Goal: Ask a question: Seek information or help from site administrators or community

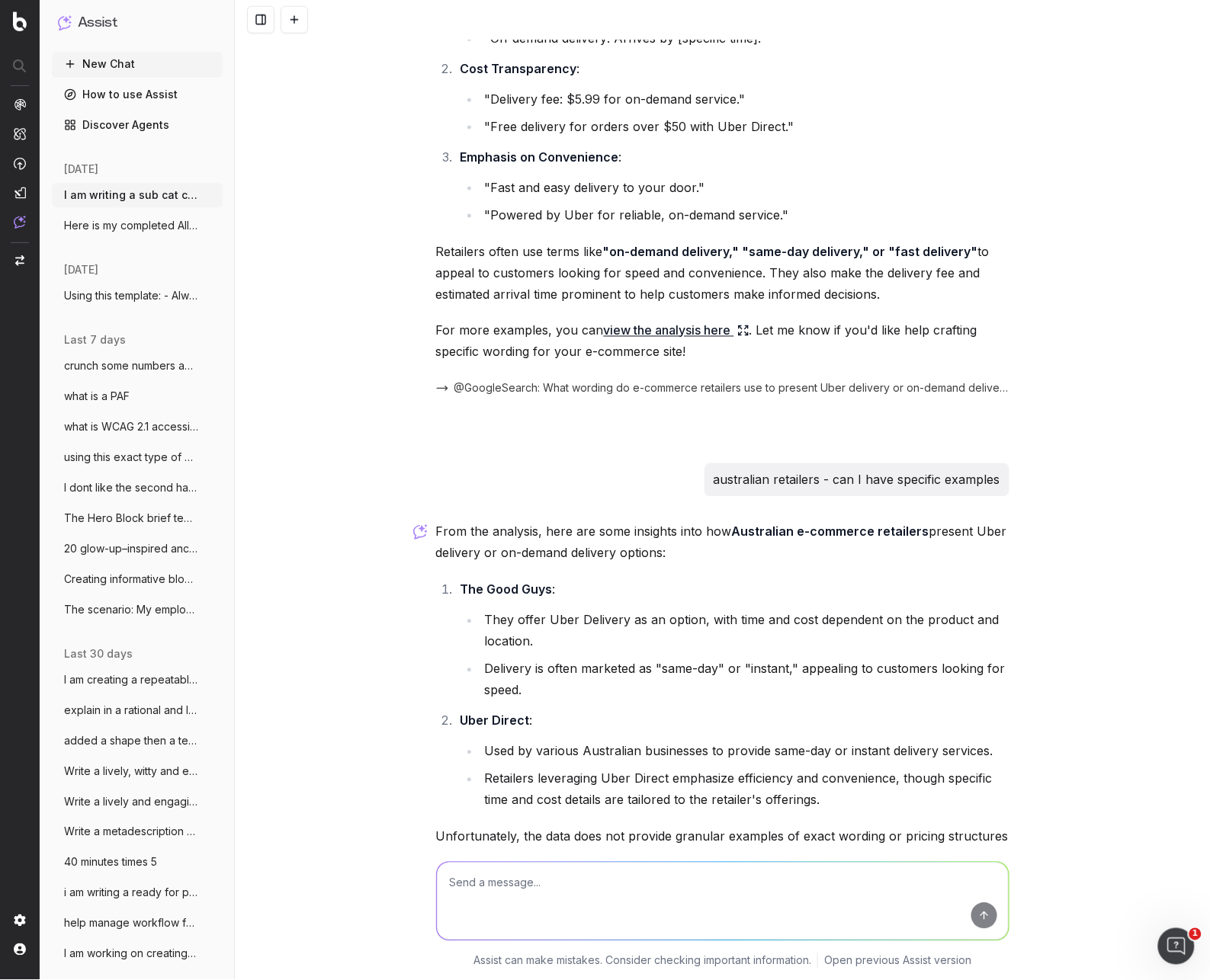
click at [150, 92] on link "How to use Assist" at bounding box center [137, 94] width 171 height 24
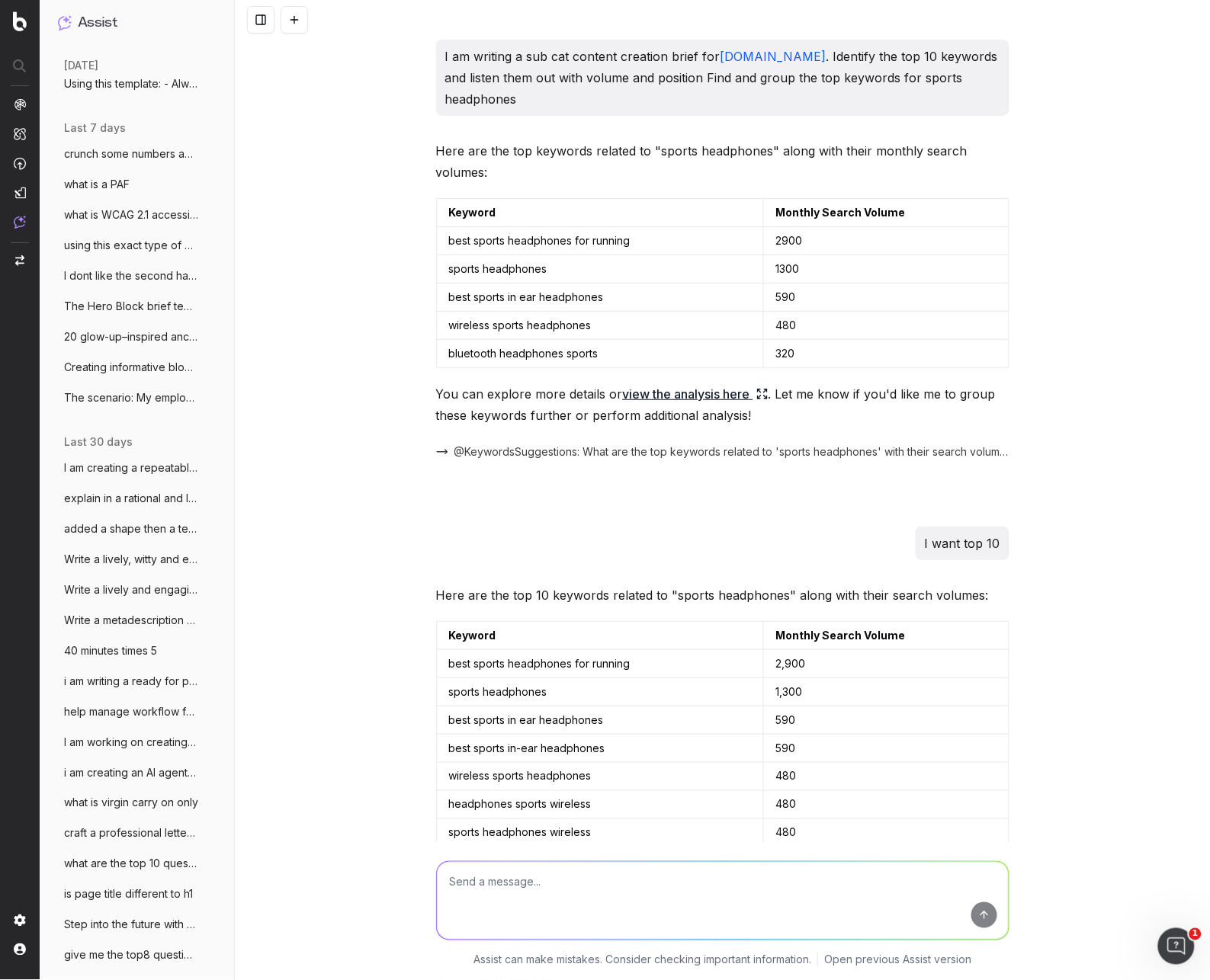
scroll to position [20706, 0]
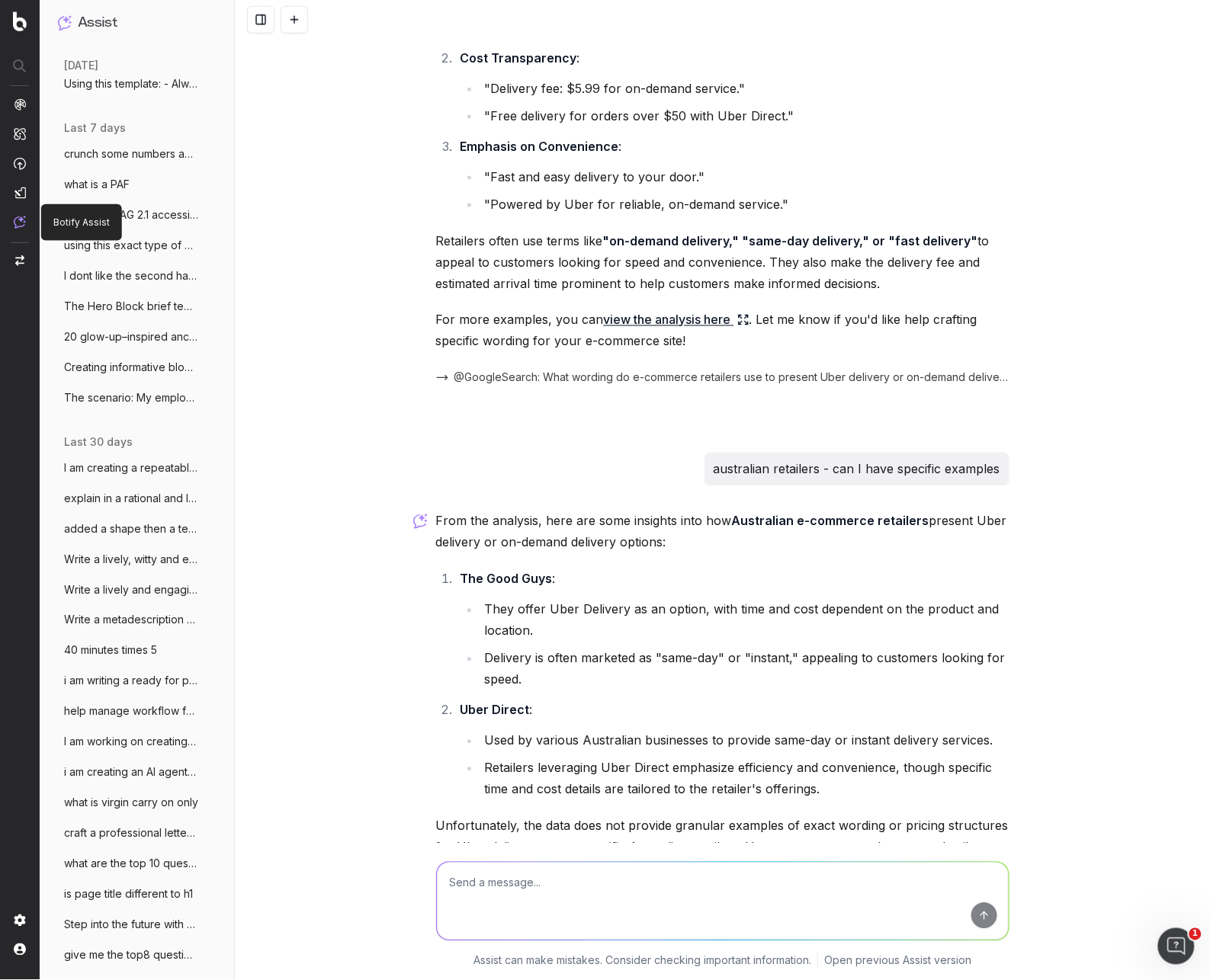
click at [14, 222] on img at bounding box center [19, 222] width 12 height 13
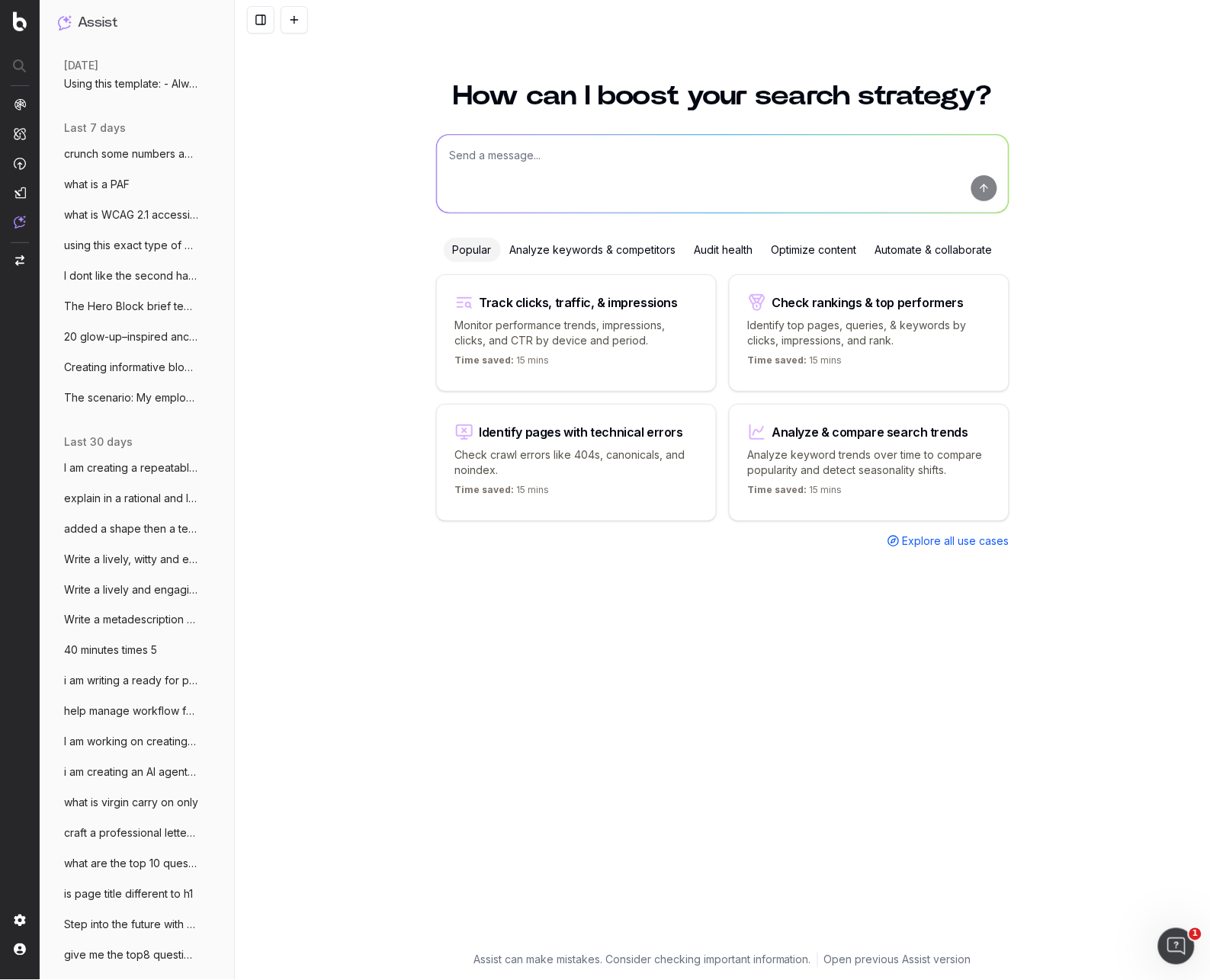
click at [969, 543] on span "Explore all use cases" at bounding box center [956, 541] width 107 height 15
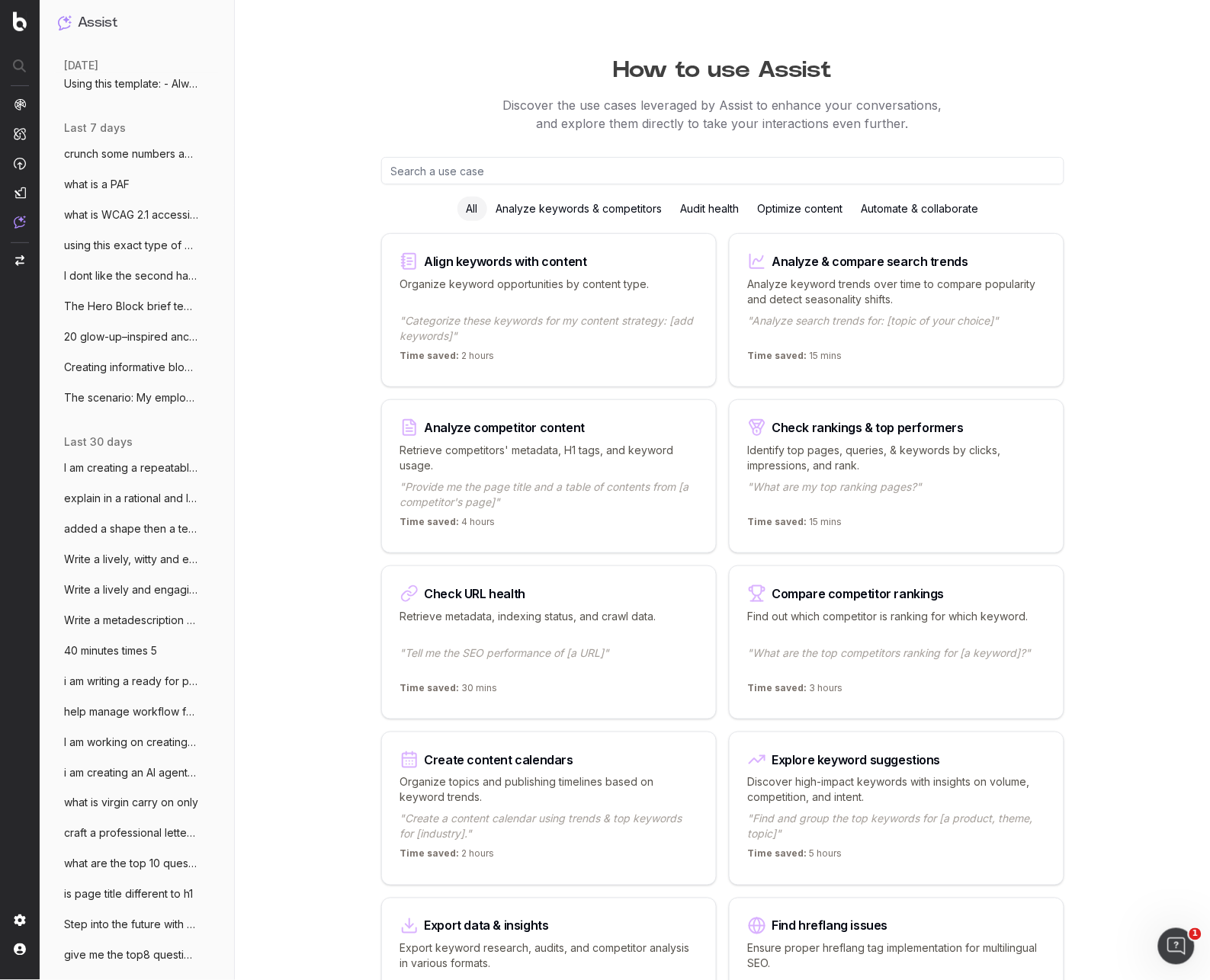
scroll to position [4, 0]
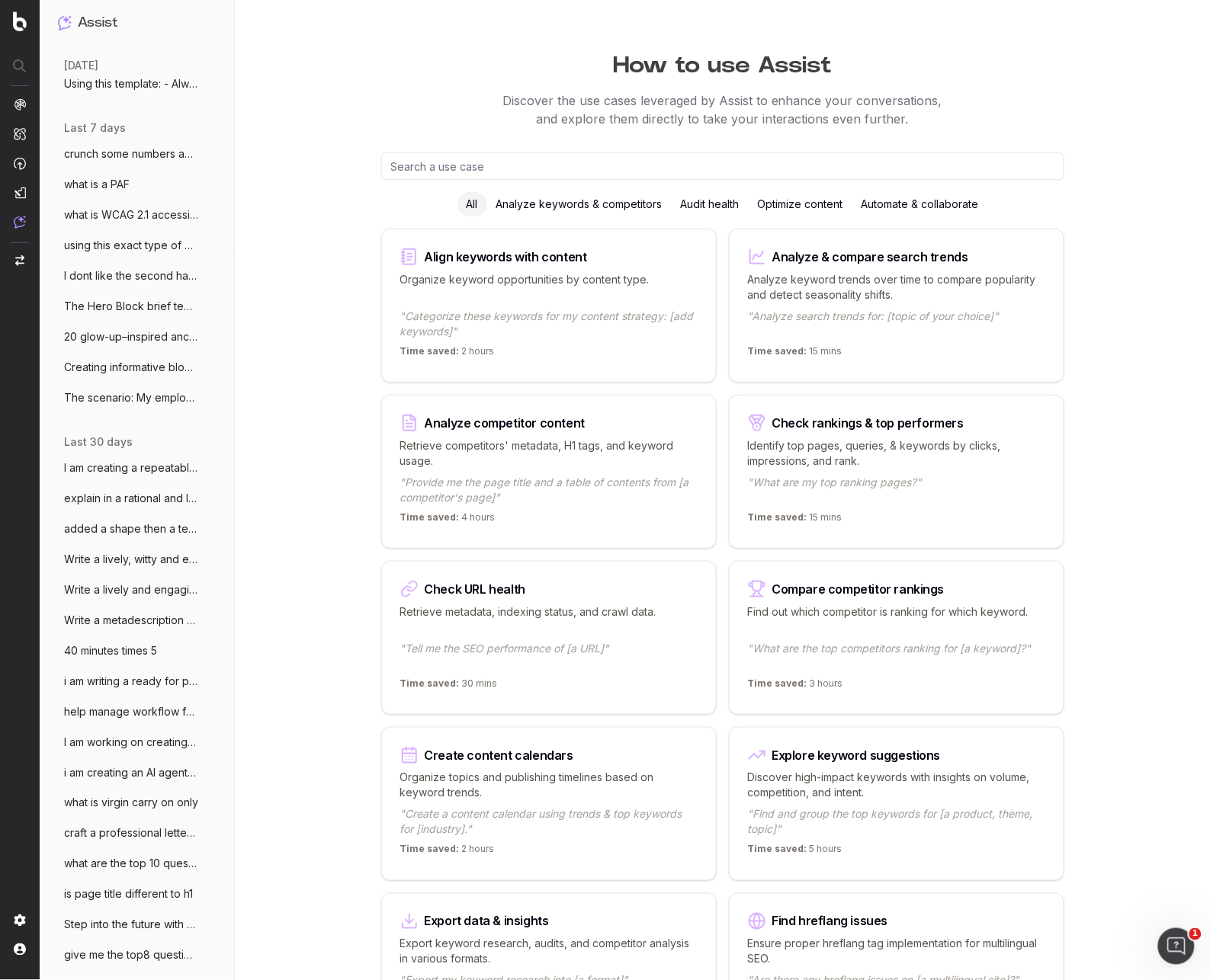
click at [800, 201] on div "Optimize content" at bounding box center [800, 204] width 104 height 24
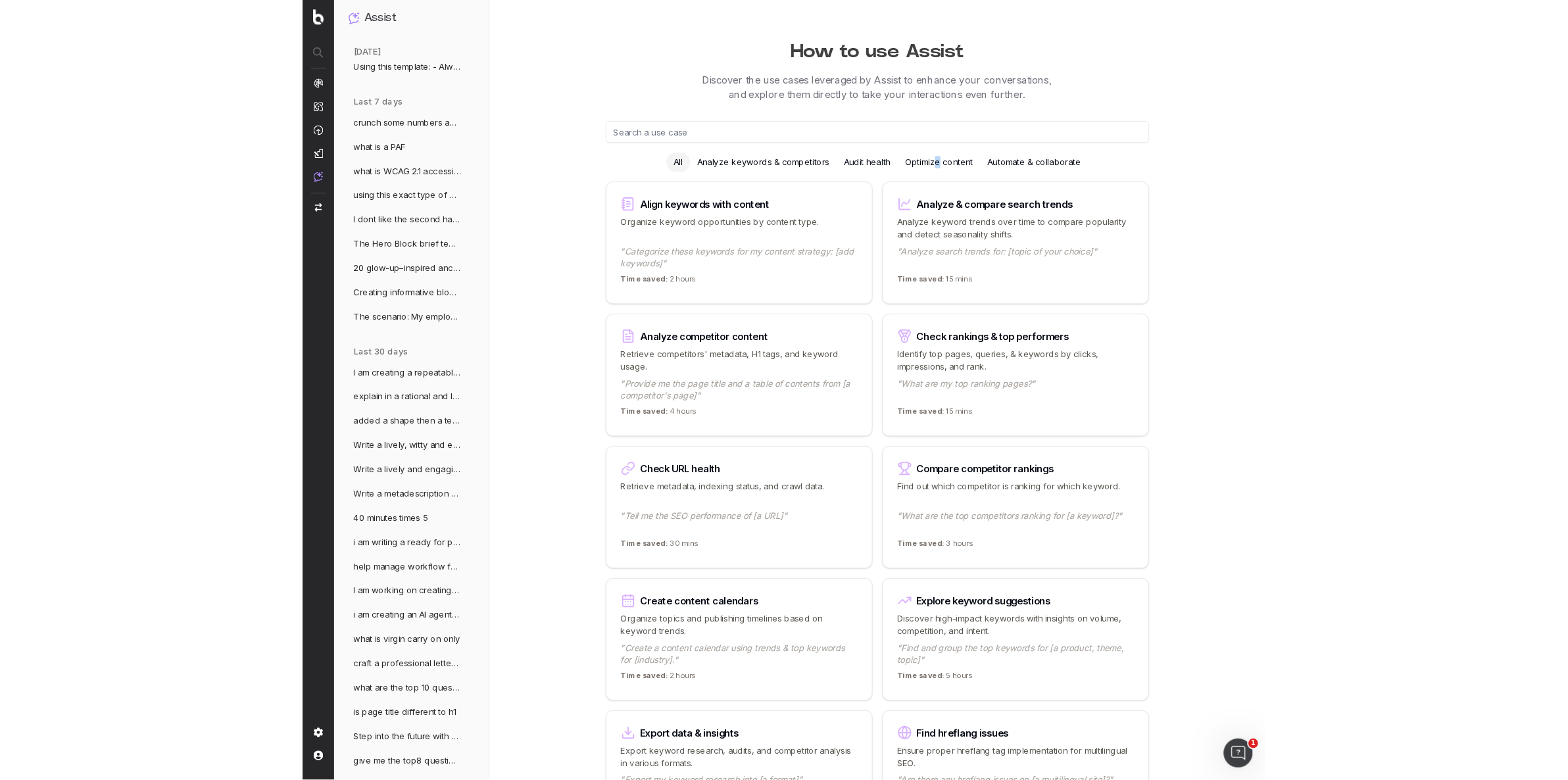
scroll to position [0, 0]
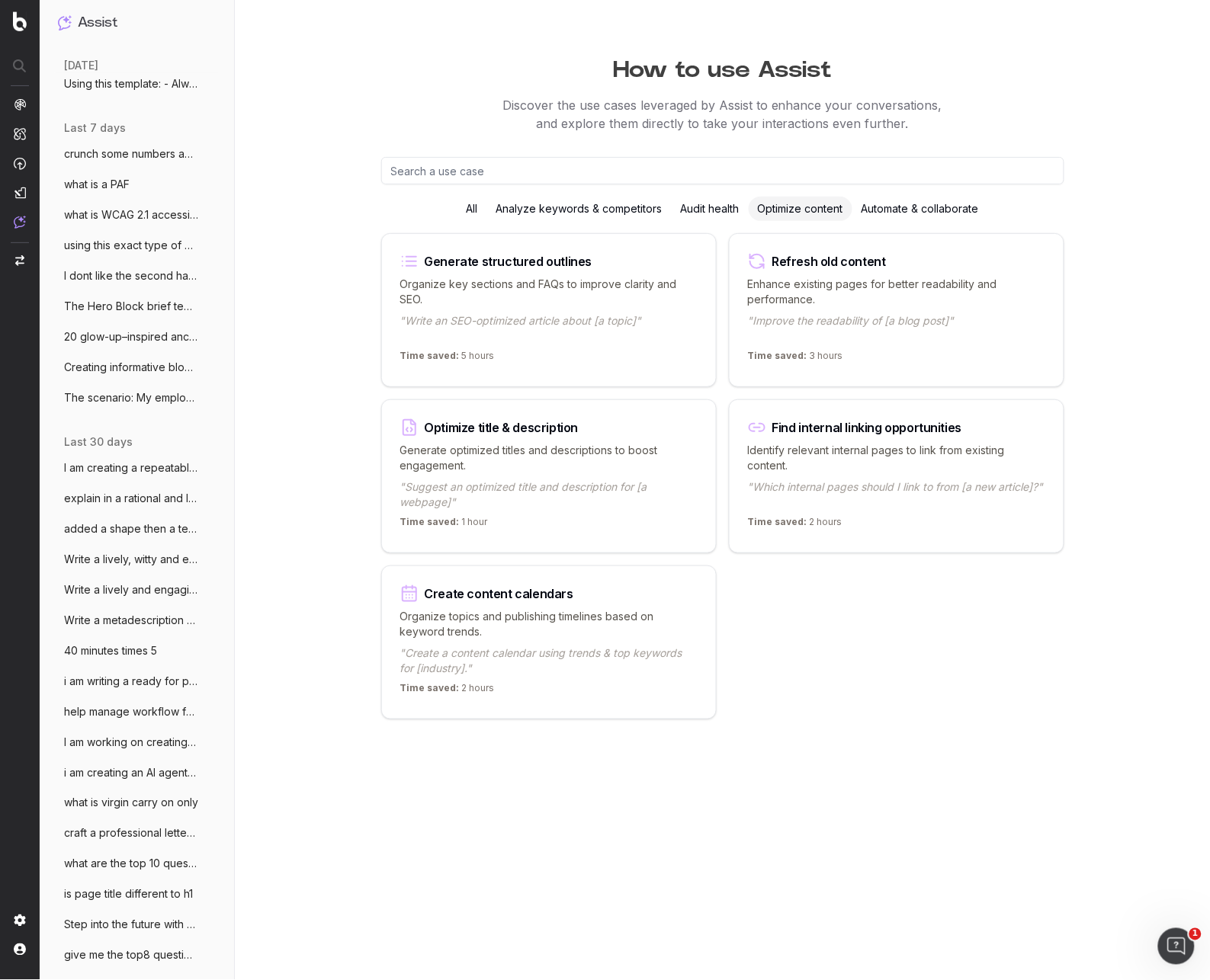
click at [462, 173] on input "text" at bounding box center [722, 170] width 683 height 28
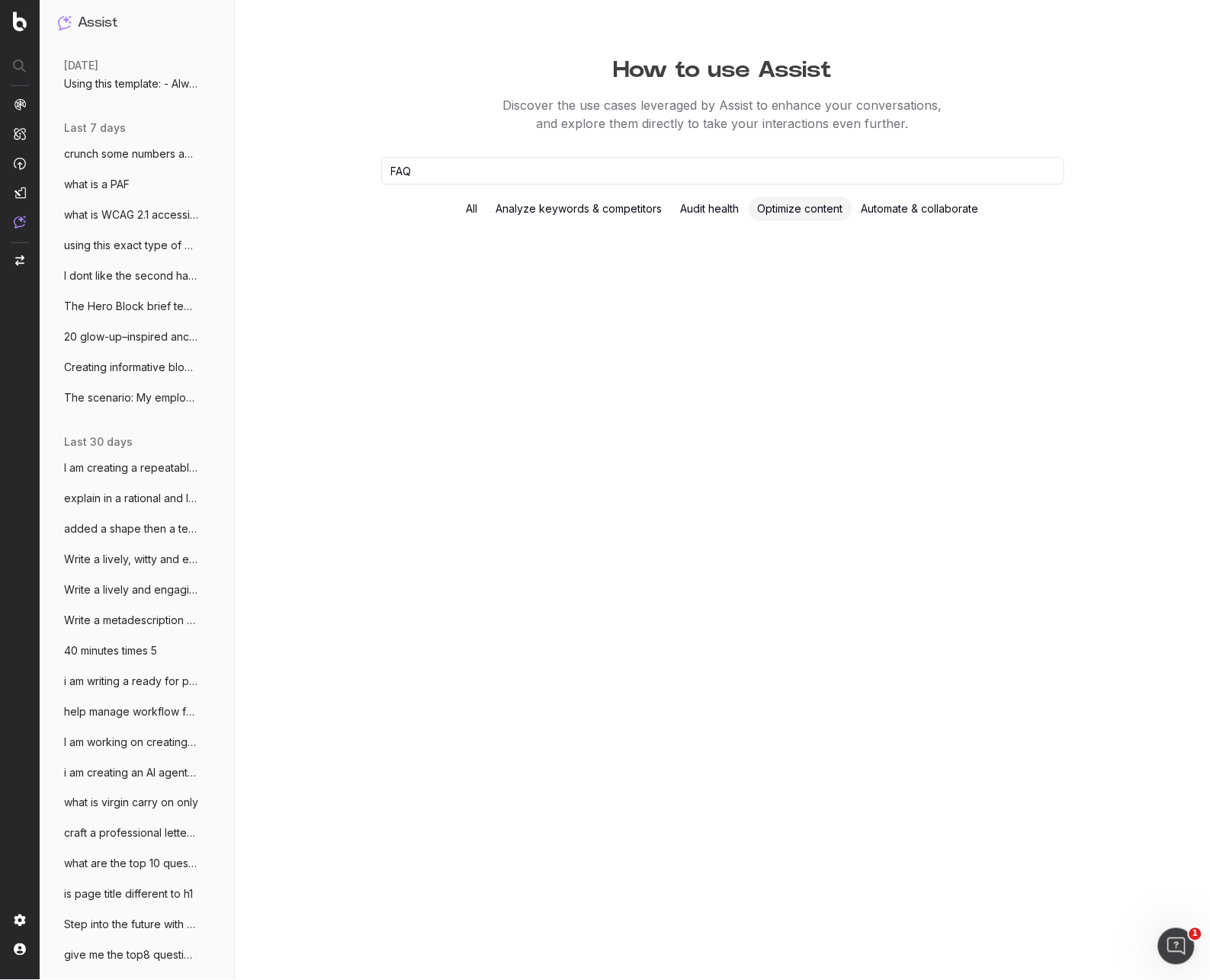
type input "FAQ"
drag, startPoint x: 403, startPoint y: 170, endPoint x: 350, endPoint y: 164, distance: 53.3
click at [356, 163] on div "How to use Assist Discover the use cases leveraged by Assist to enhance your co…" at bounding box center [722, 490] width 975 height 980
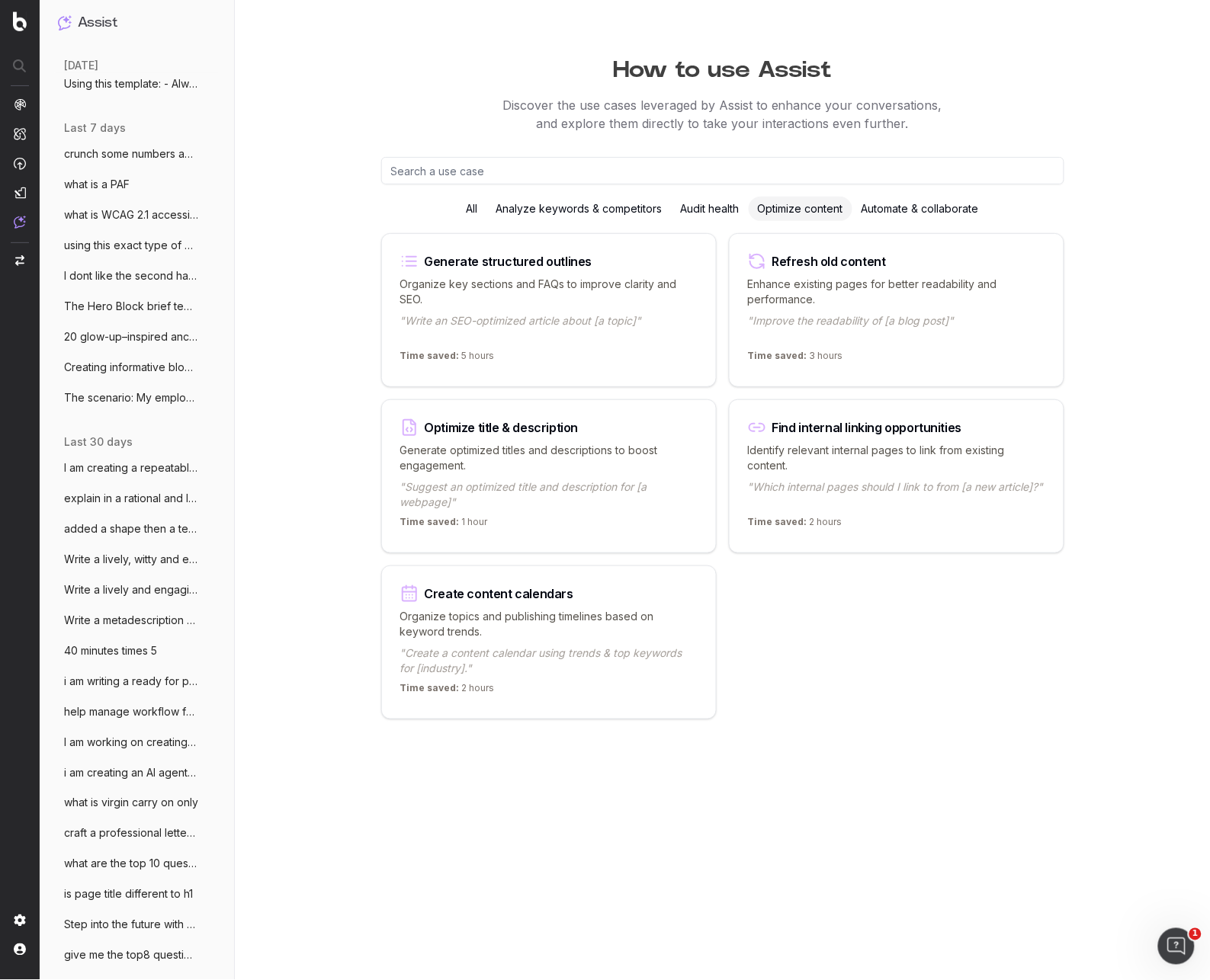
click at [626, 206] on div "Analyze keywords & competitors" at bounding box center [579, 208] width 185 height 24
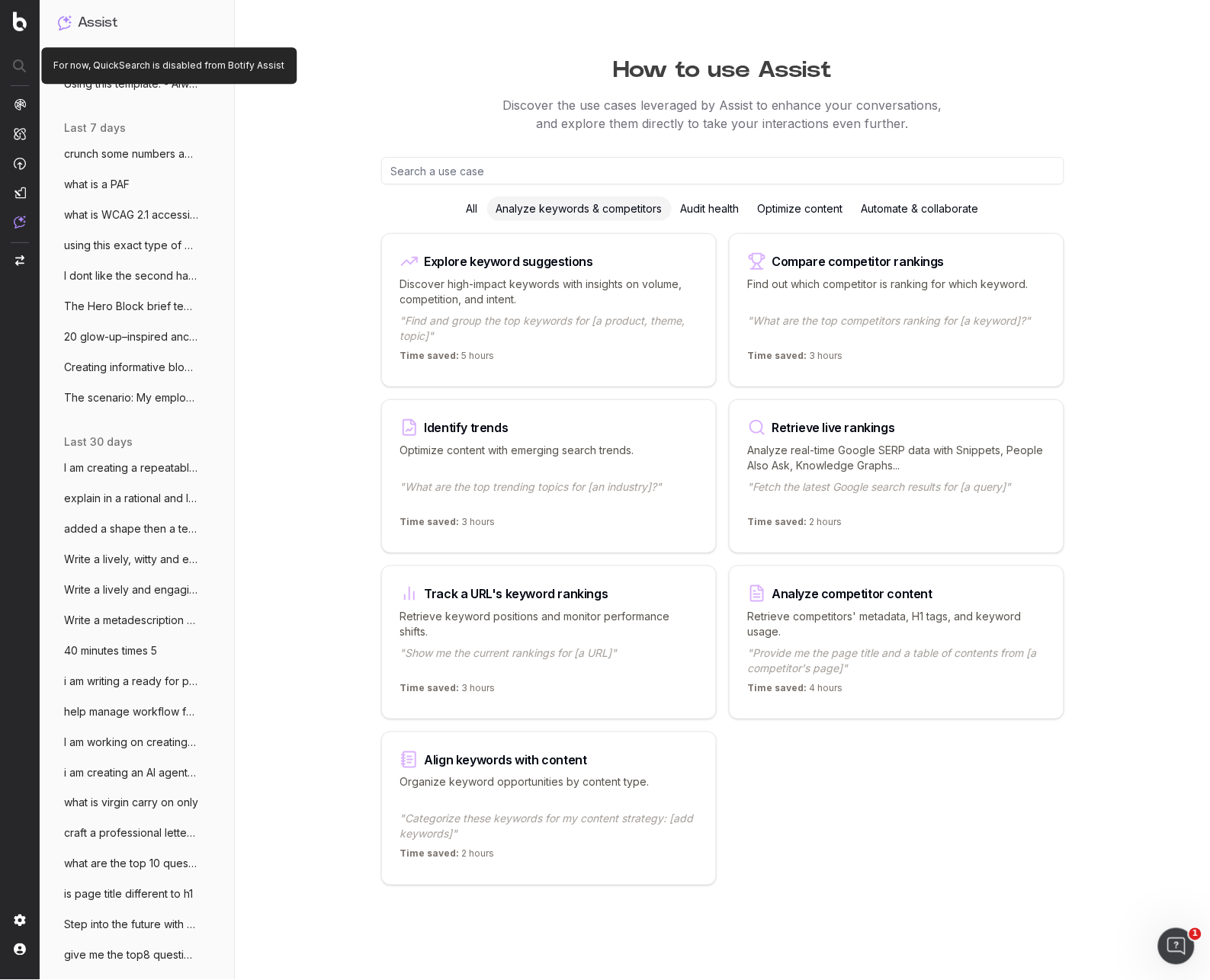
click at [18, 67] on div at bounding box center [19, 66] width 38 height 28
click at [114, 20] on h1 "Assist" at bounding box center [97, 22] width 40 height 21
click at [18, 63] on div at bounding box center [19, 66] width 38 height 28
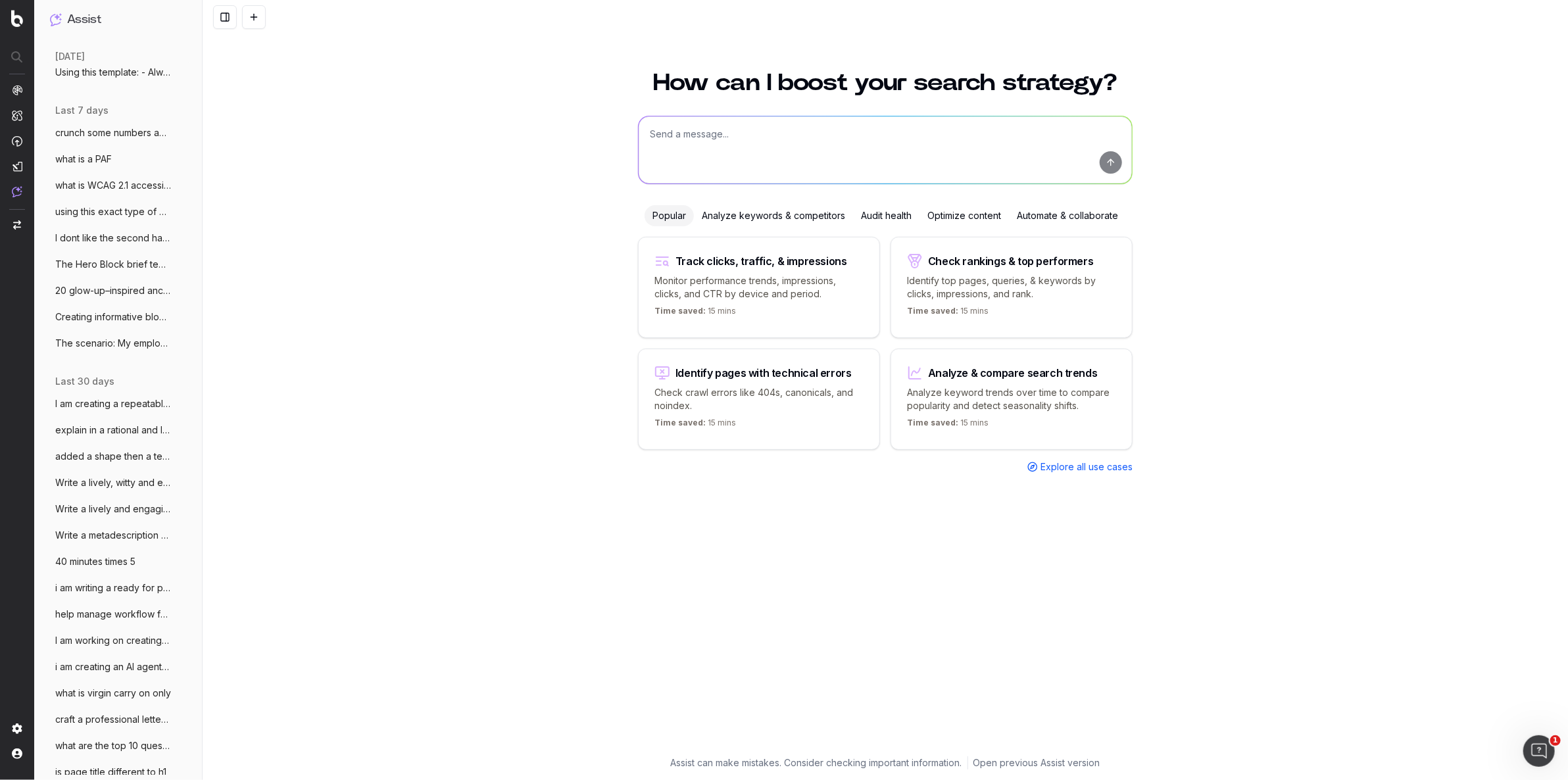
click at [689, 155] on textarea at bounding box center [885, 150] width 493 height 67
click at [663, 136] on textarea at bounding box center [885, 150] width 493 height 67
paste textarea "I am writing a sub cat content creation brief for [DOMAIN_NAME]. Identify the t…"
drag, startPoint x: 663, startPoint y: 136, endPoint x: 762, endPoint y: 149, distance: 99.8
click at [762, 149] on textarea "I am writing a sub cat content creation brief for [DOMAIN_NAME]. Identify the t…" at bounding box center [885, 150] width 493 height 67
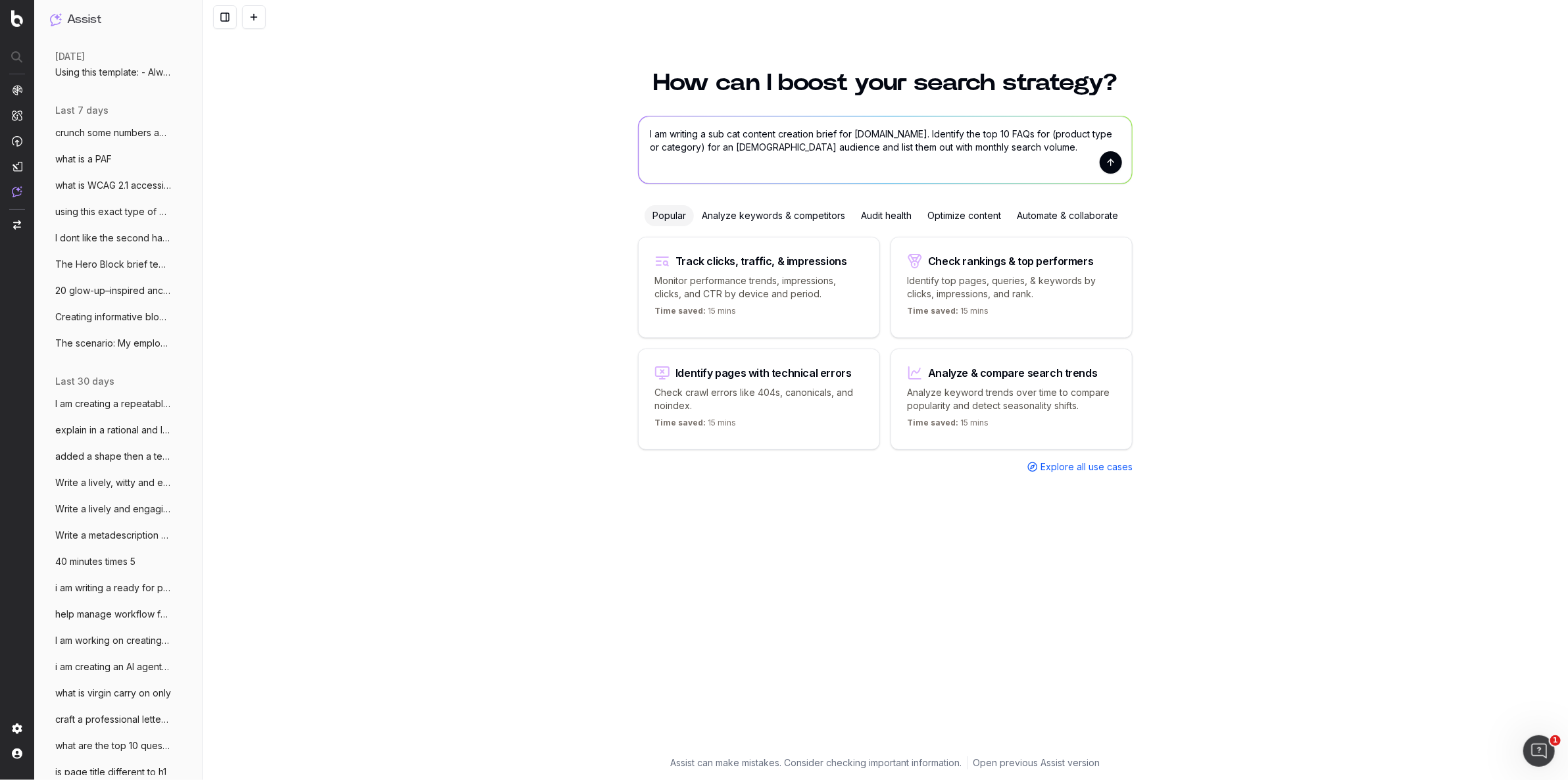
drag, startPoint x: 762, startPoint y: 149, endPoint x: 644, endPoint y: 146, distance: 118.0
click at [644, 146] on textarea "I am writing a sub cat content creation brief for [DOMAIN_NAME]. Identify the t…" at bounding box center [885, 150] width 493 height 67
drag, startPoint x: 644, startPoint y: 146, endPoint x: 1032, endPoint y: 151, distance: 388.0
click at [1032, 151] on textarea "I am writing a sub cat content creation brief for [DOMAIN_NAME]. Identify the t…" at bounding box center [885, 150] width 493 height 67
drag, startPoint x: 1032, startPoint y: 151, endPoint x: 927, endPoint y: 149, distance: 105.0
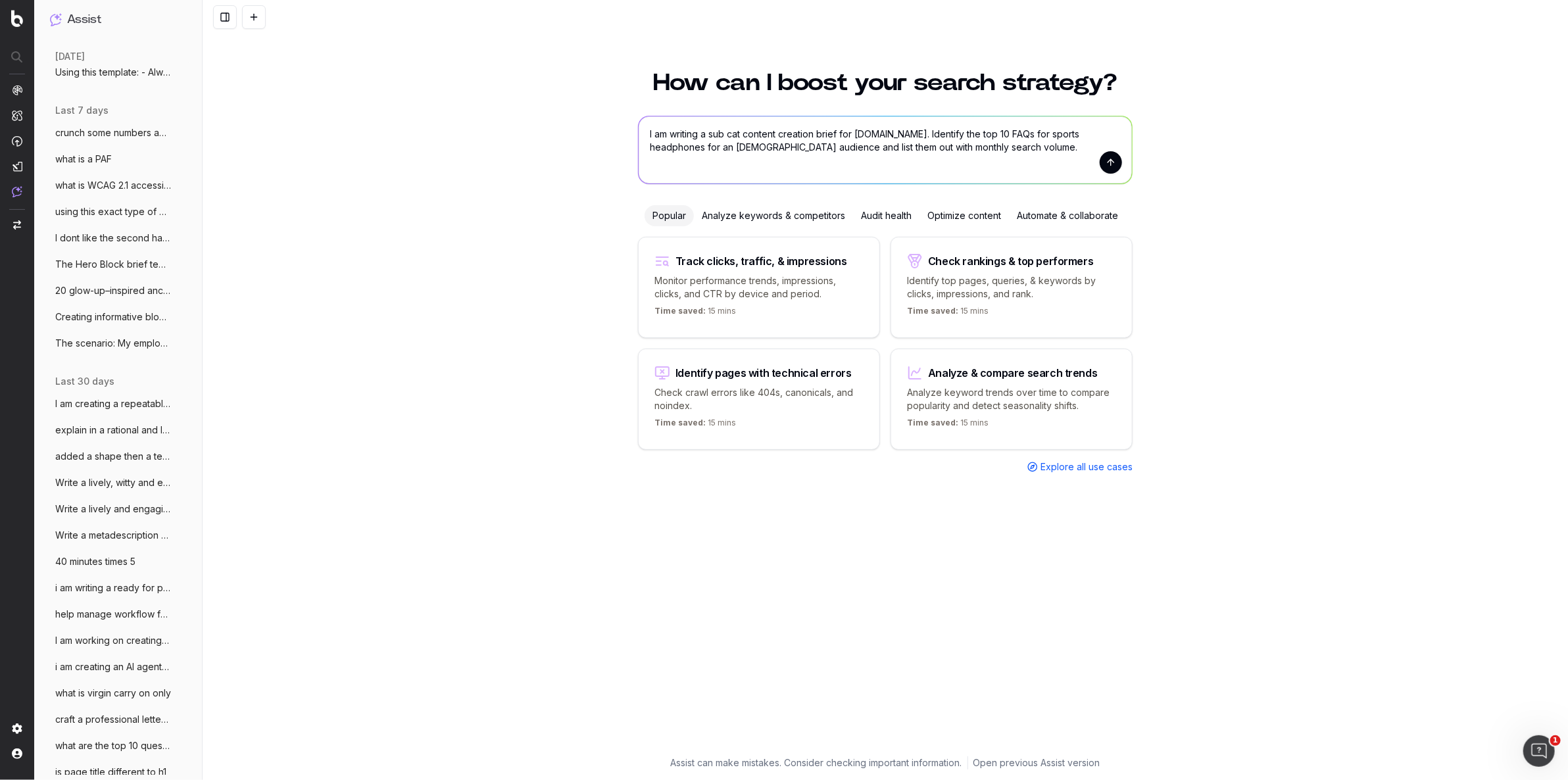
click at [927, 149] on textarea "I am writing a sub cat content creation brief for [DOMAIN_NAME]. Identify the t…" at bounding box center [885, 150] width 493 height 67
type textarea "I am writing a sub cat content creation brief for [DOMAIN_NAME]. Identify the t…"
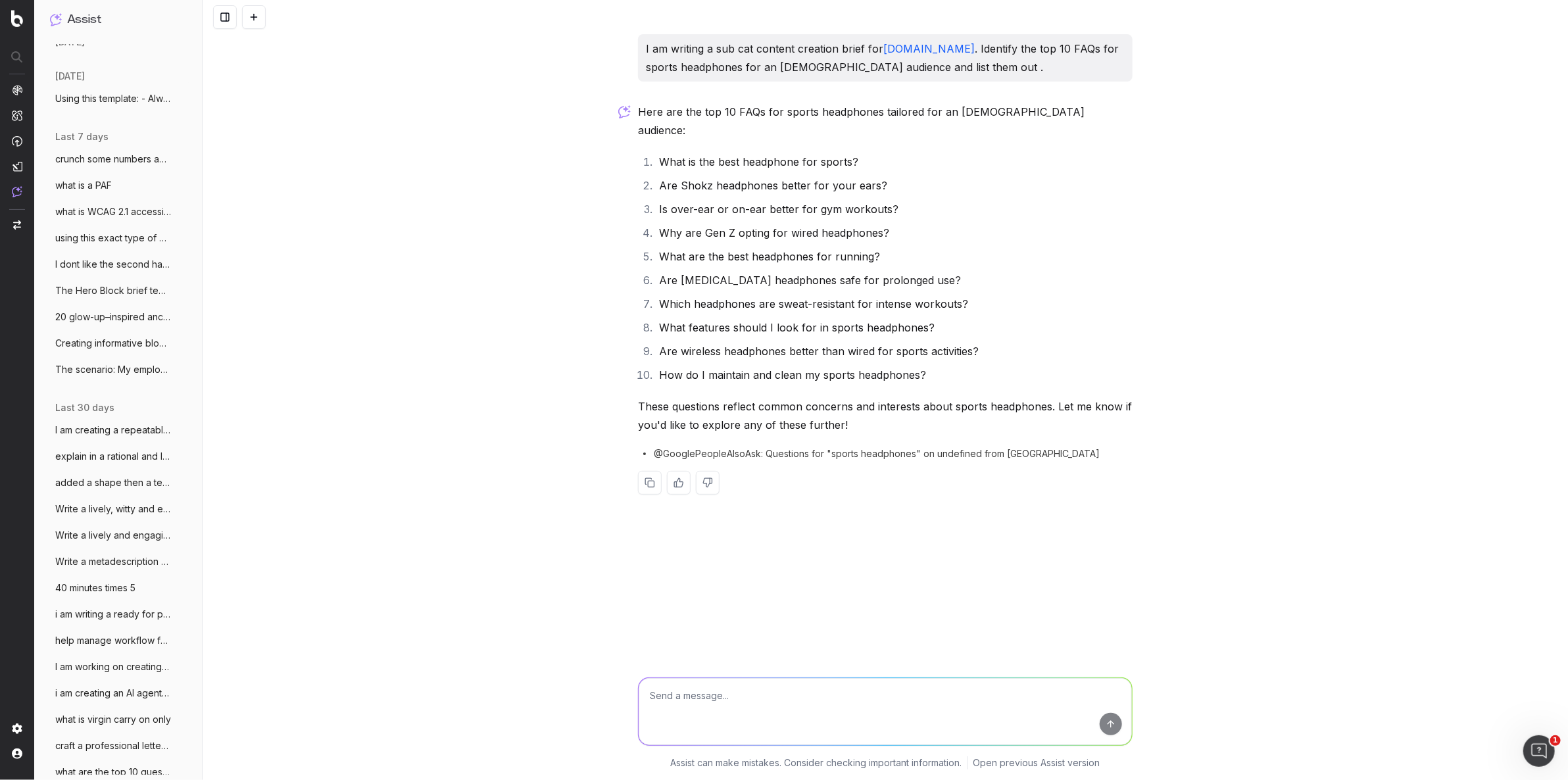
scroll to position [209, 0]
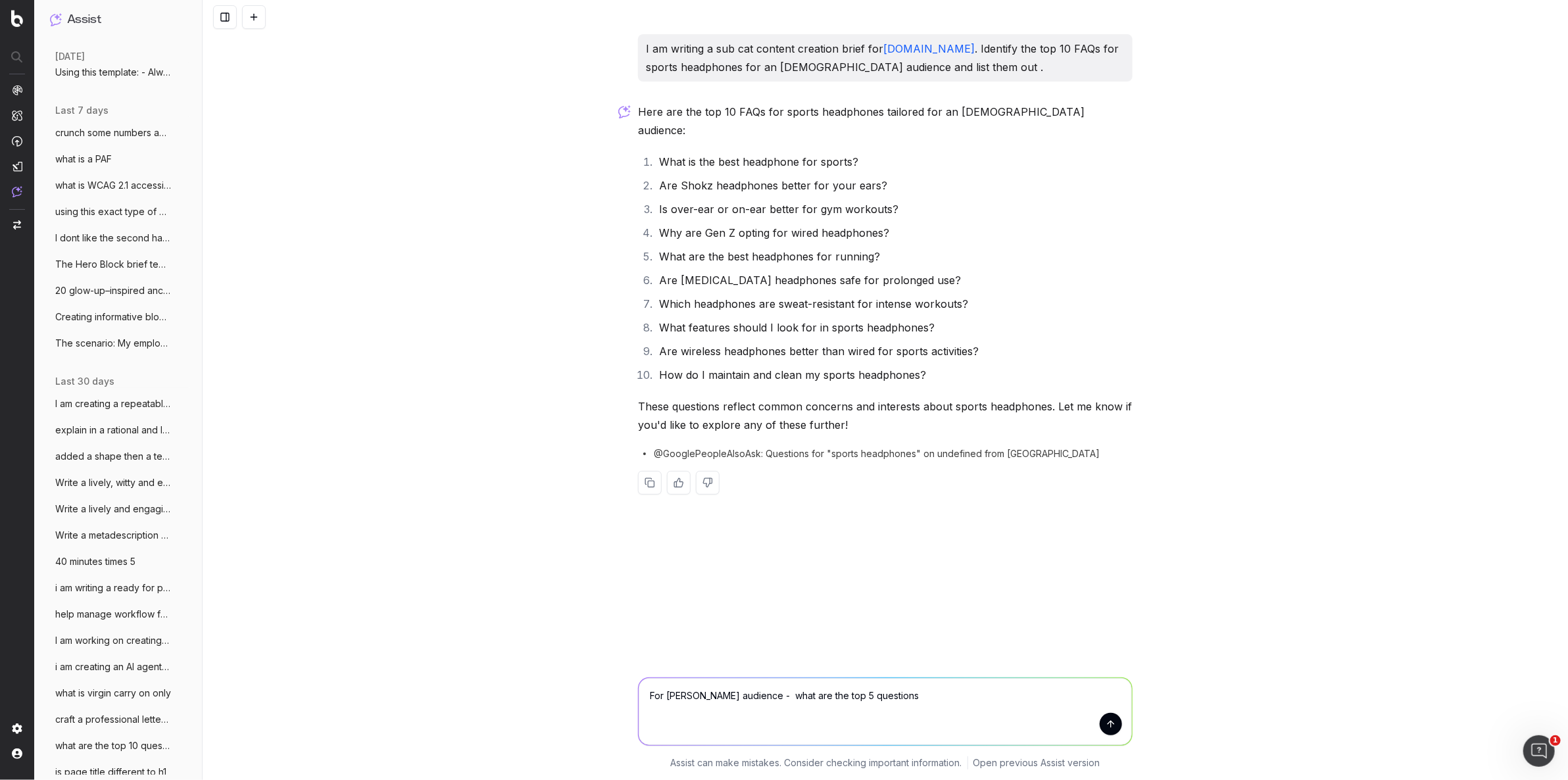
type textarea "For [PERSON_NAME] audience - what are the top 5 questions?"
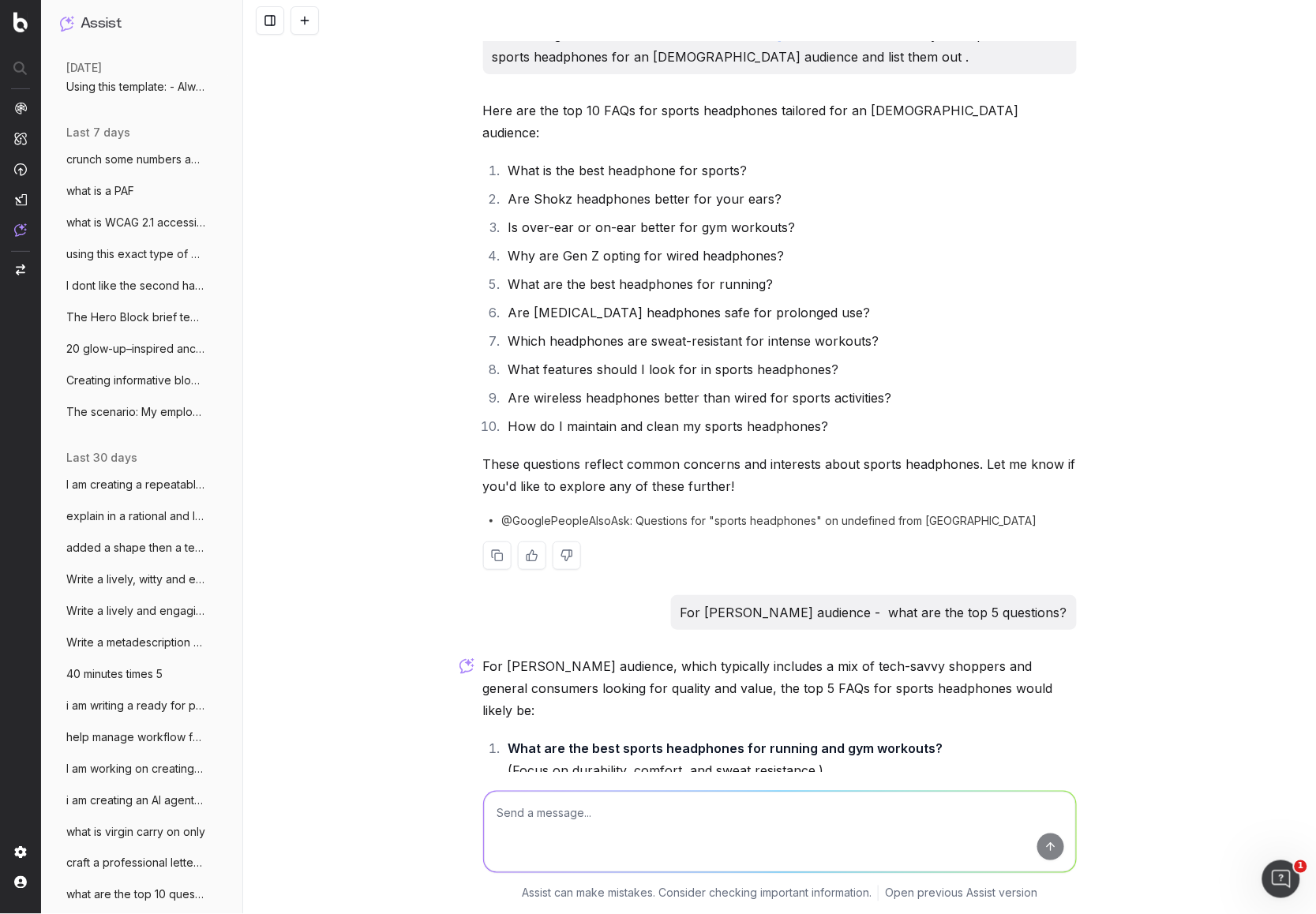
scroll to position [0, 0]
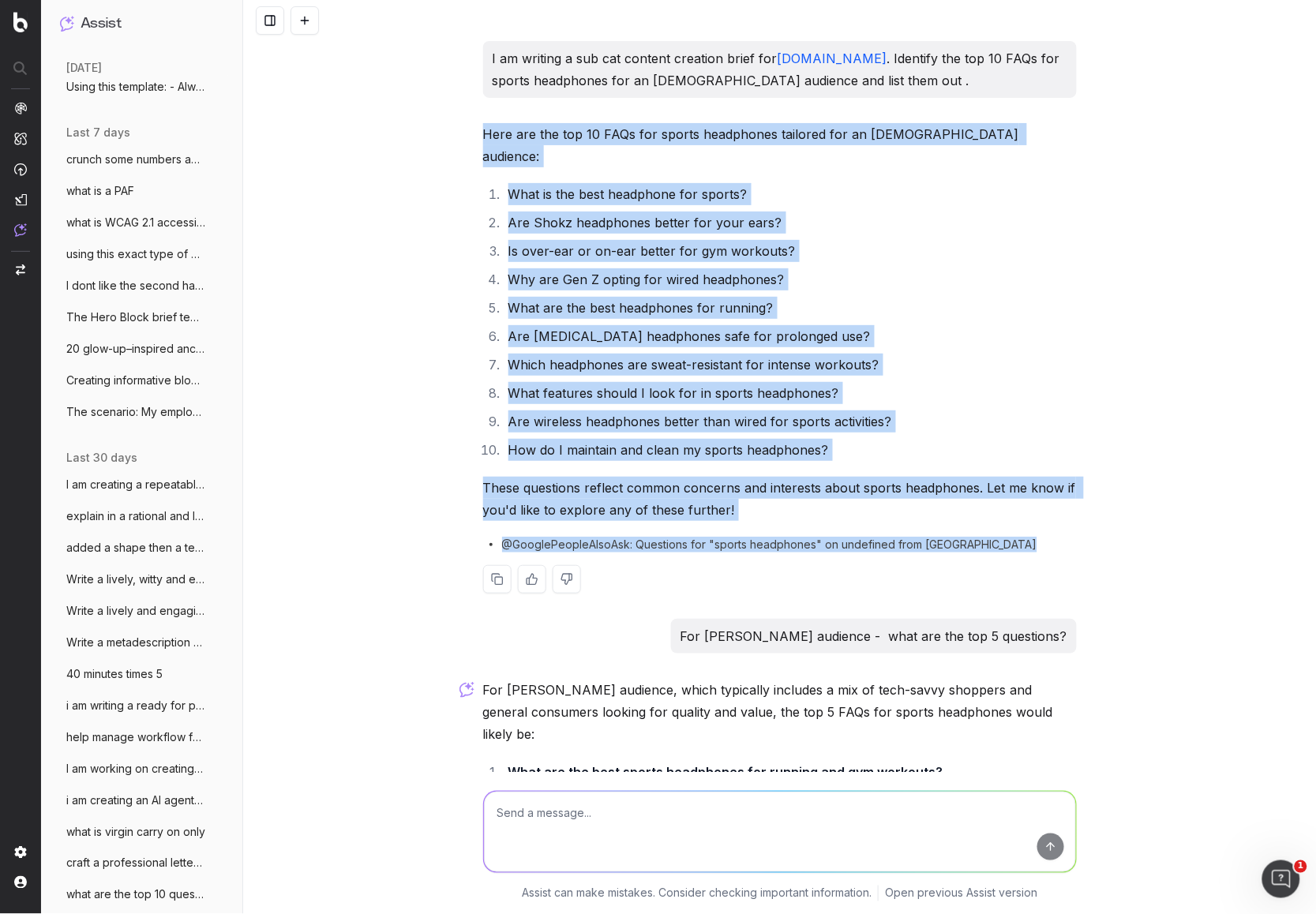
drag, startPoint x: 486, startPoint y: 134, endPoint x: 1016, endPoint y: 549, distance: 673.1
click at [1018, 551] on div "Here are the top 10 FAQs for sports headphones tailored for an Australian audie…" at bounding box center [780, 371] width 593 height 496
copy div "Here are the top 10 FAQs for sports headphones tailored for an Australian audie…"
click at [393, 436] on div "I am writing a sub cat content creation brief for [DOMAIN_NAME] . Identify the …" at bounding box center [779, 457] width 1073 height 914
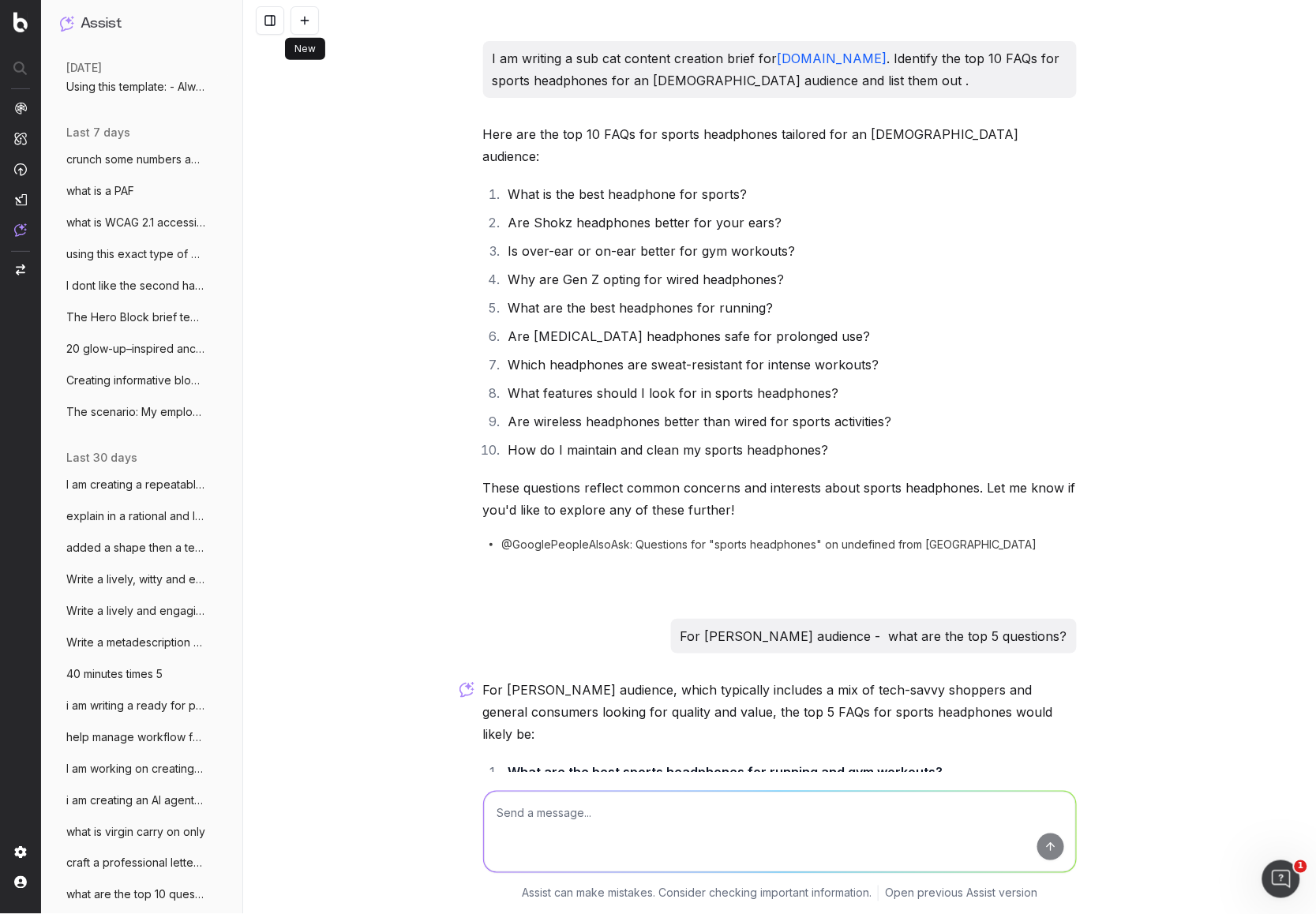
click at [305, 24] on button at bounding box center [305, 20] width 29 height 29
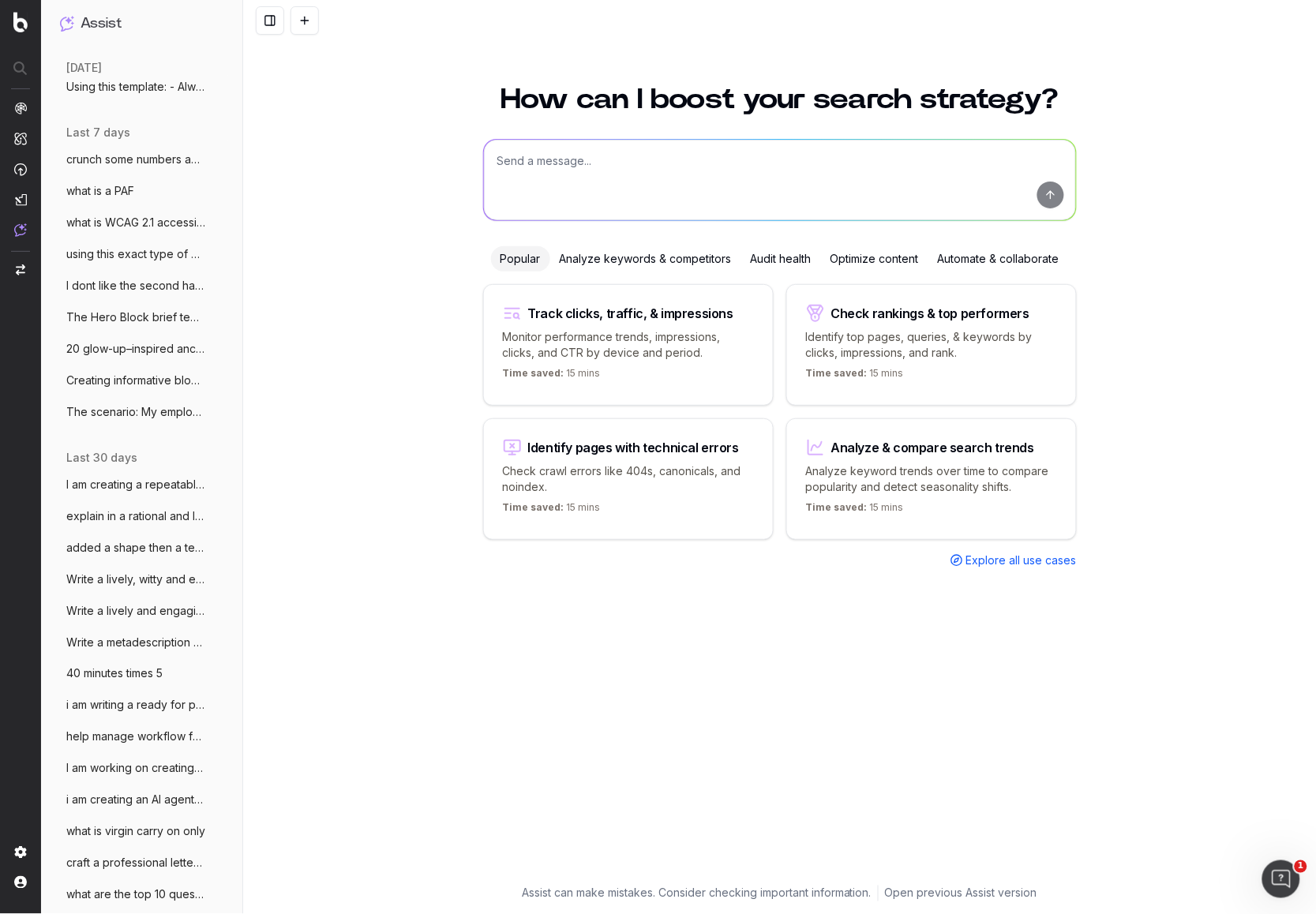
click at [529, 175] on textarea at bounding box center [779, 180] width 592 height 80
paste textarea "- Loremi dol sitame, conse, adi Elitsed Doeiusmodt incididu. Ut labore. - Etdol…"
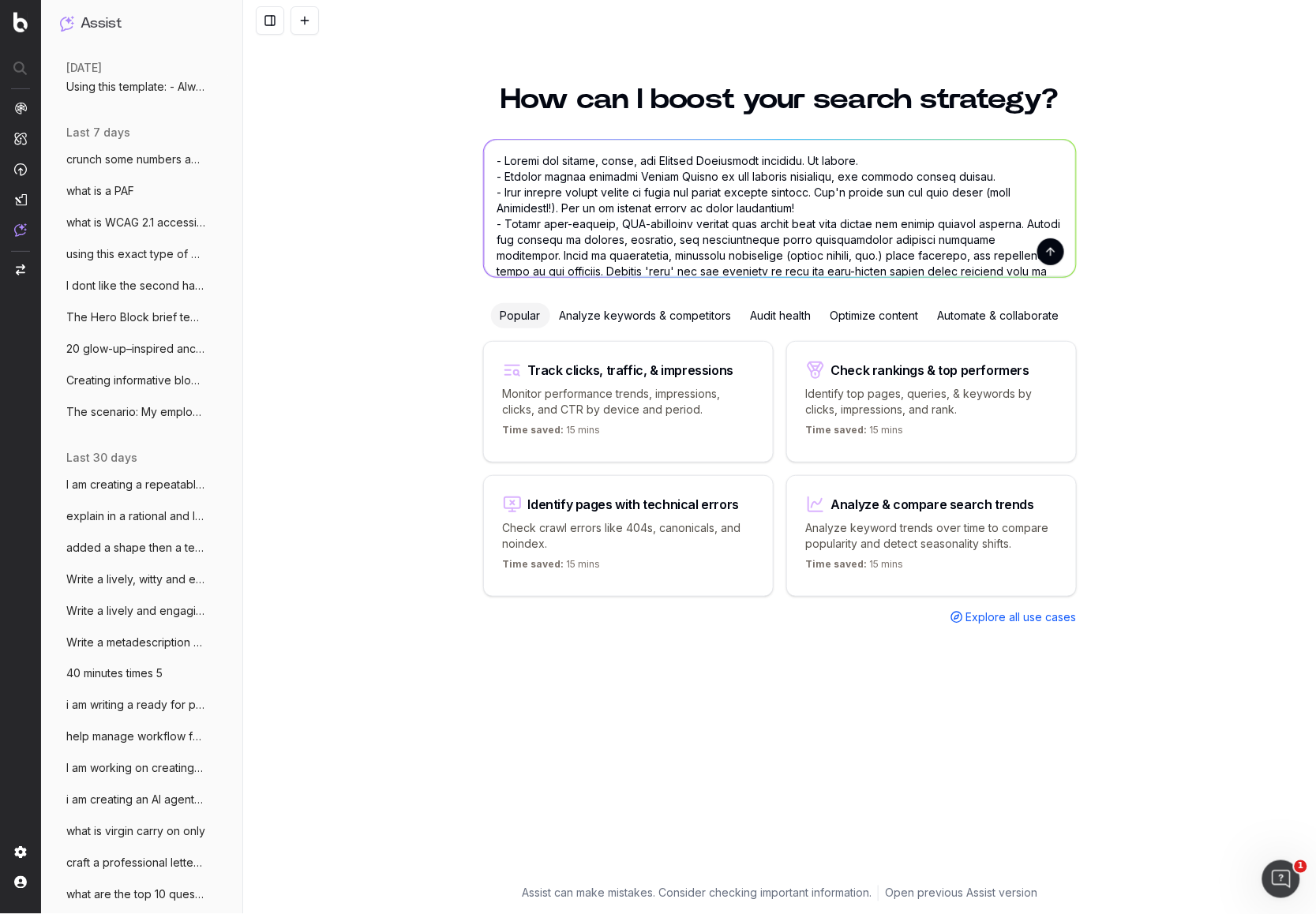
click at [498, 152] on textarea at bounding box center [779, 208] width 592 height 137
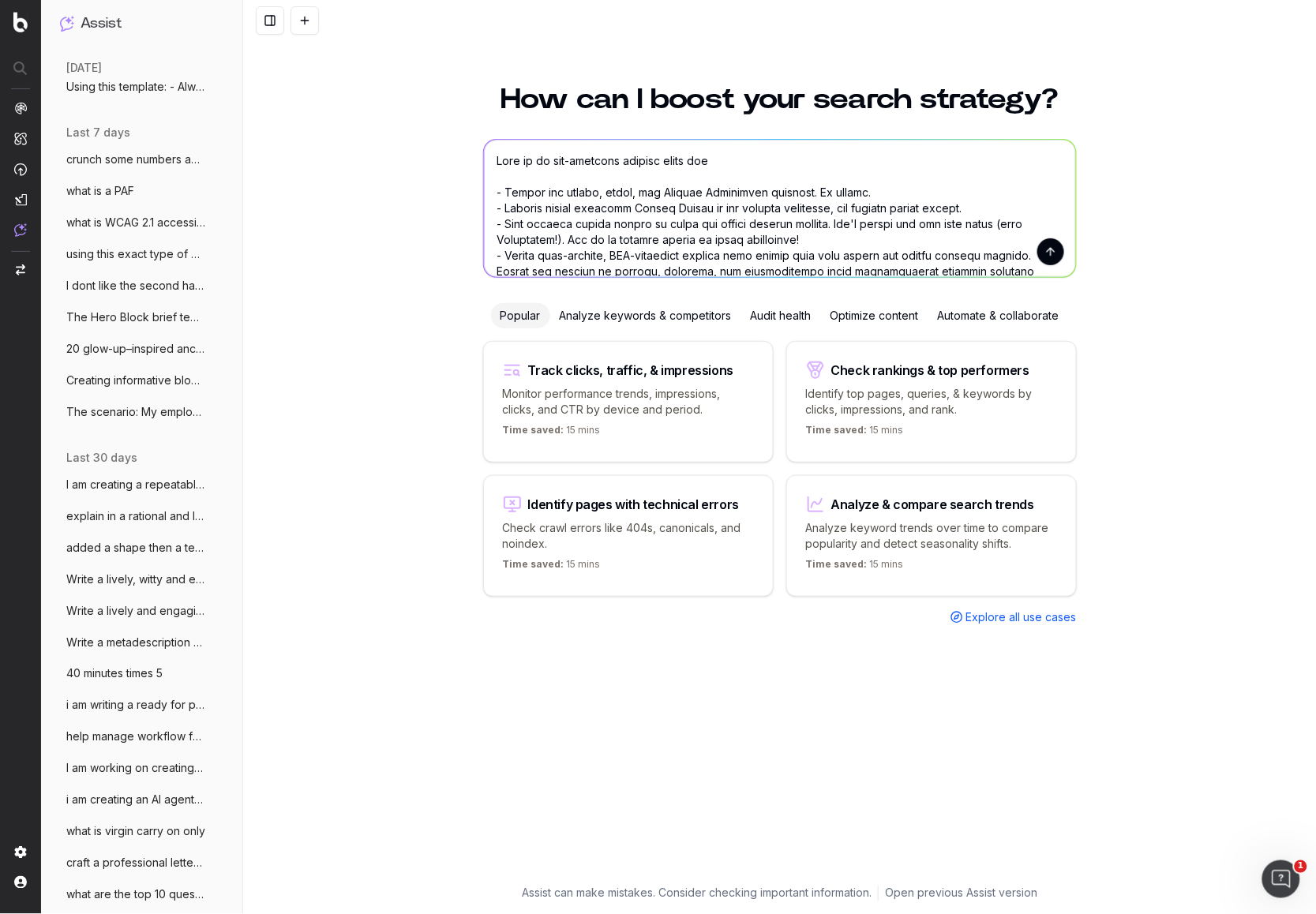
click at [730, 159] on textarea at bounding box center [779, 208] width 592 height 137
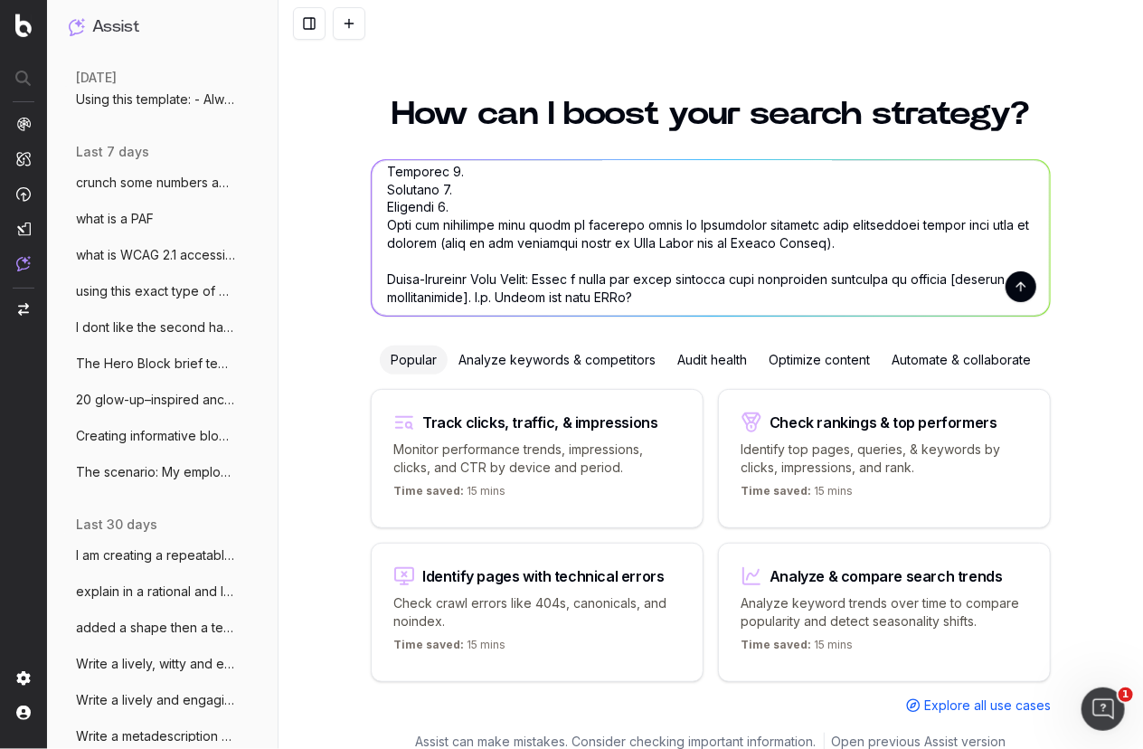
scroll to position [1267, 0]
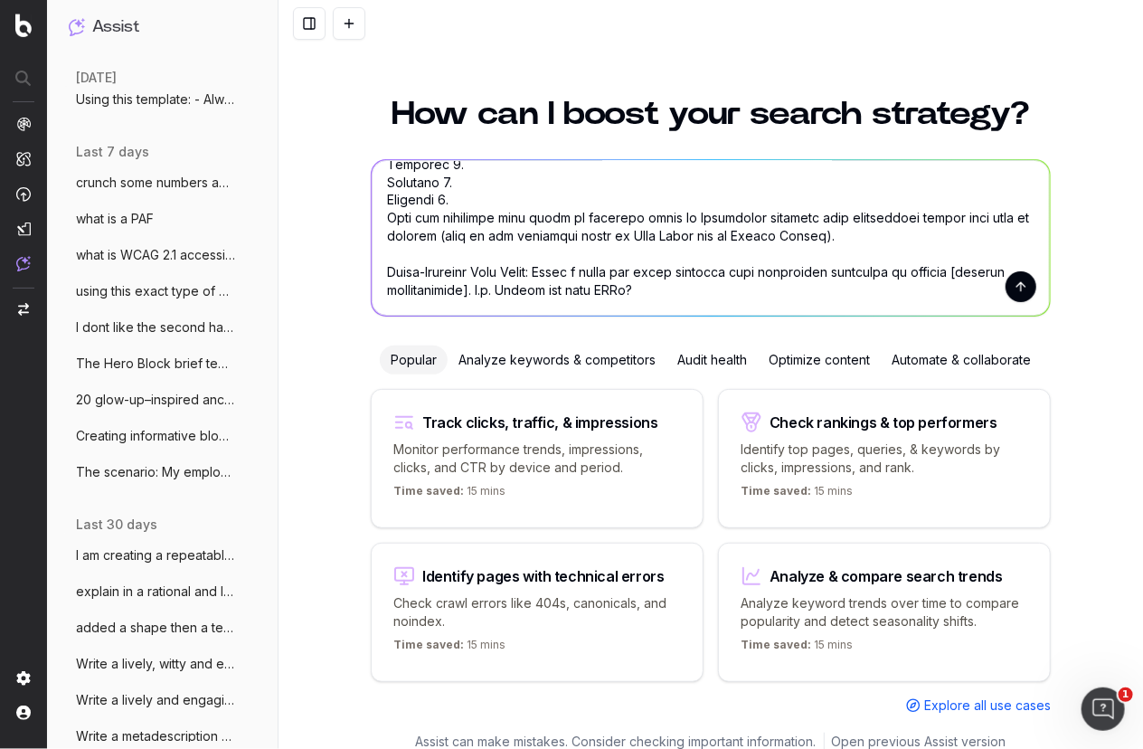
type textarea "Lore ip do sit-ametcons adipisc elits doe tempor incididunt - Utlabo etd magnaa…"
click at [1025, 289] on button "submit" at bounding box center [1021, 286] width 31 height 31
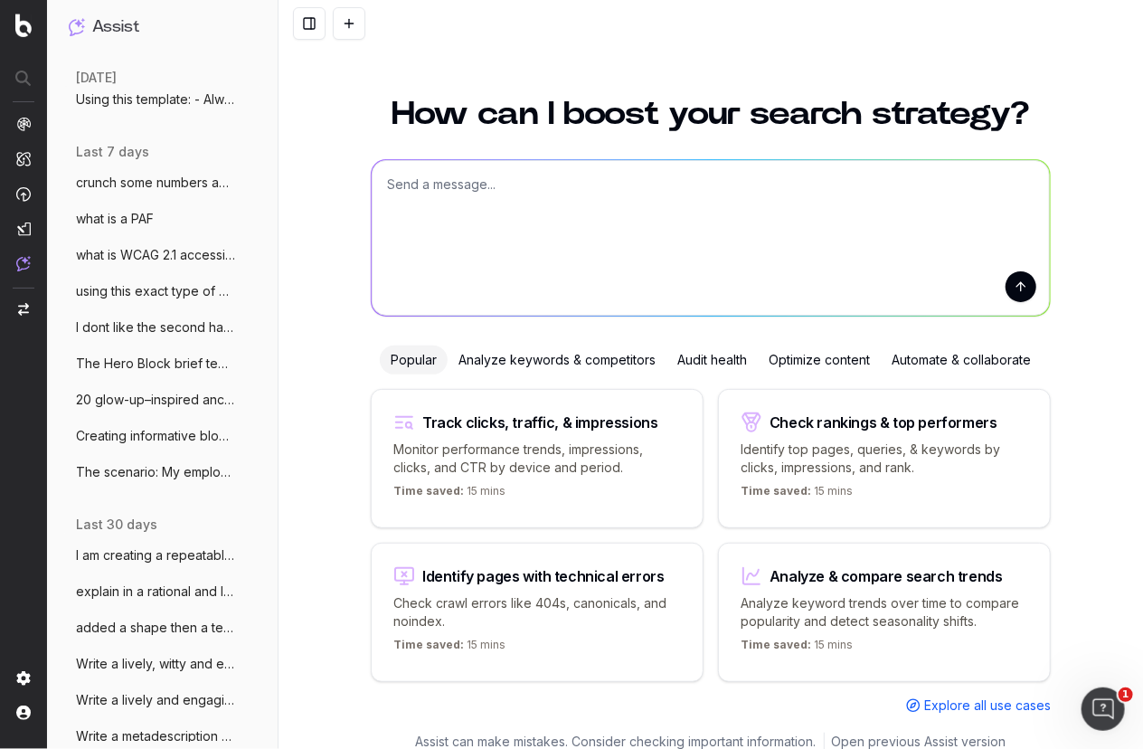
scroll to position [0, 0]
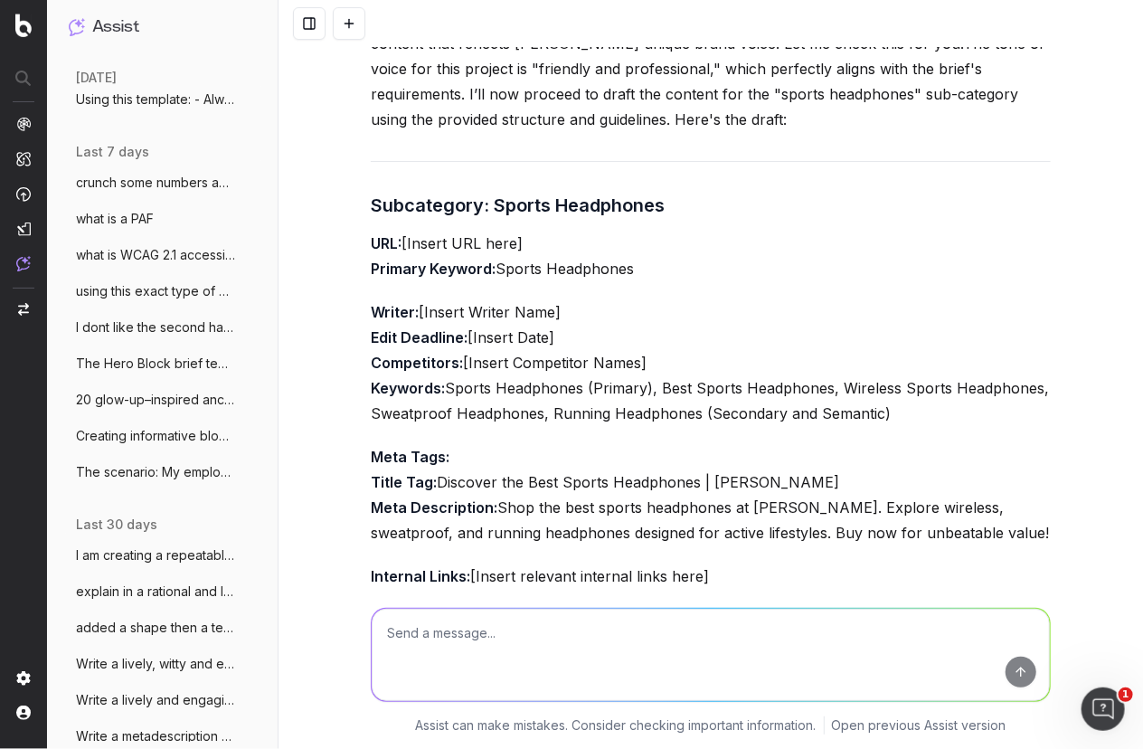
scroll to position [2465, 0]
drag, startPoint x: 878, startPoint y: 507, endPoint x: 897, endPoint y: 504, distance: 19.2
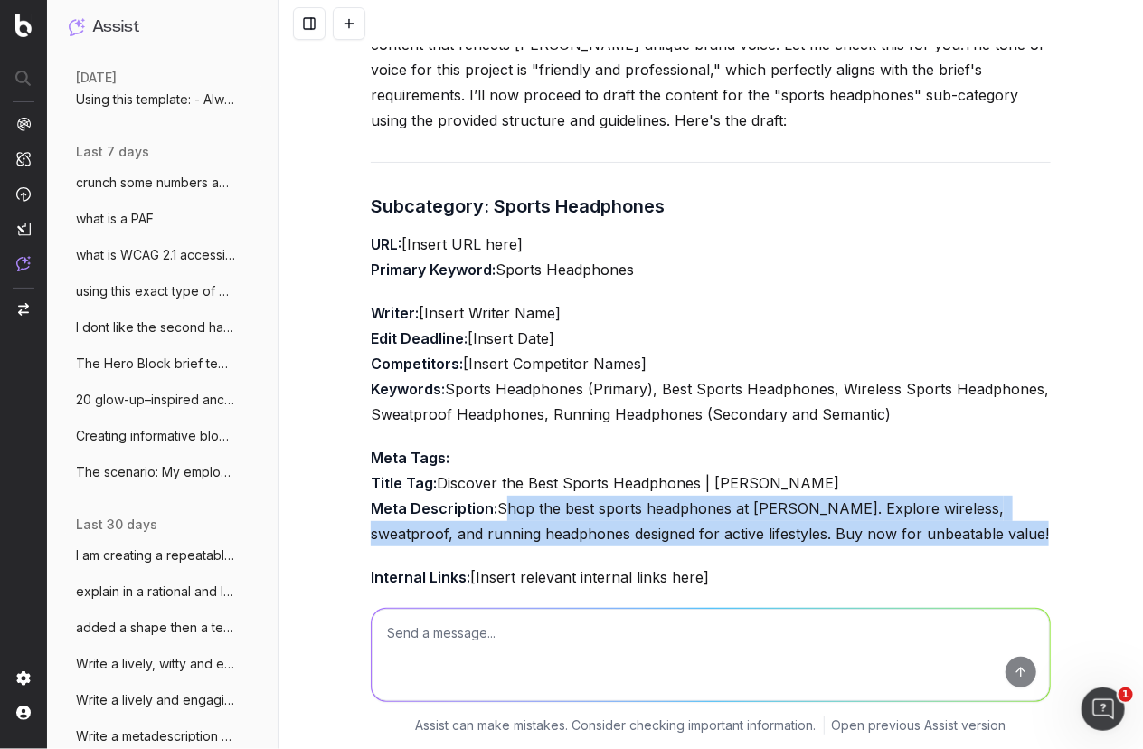
drag, startPoint x: 1016, startPoint y: 487, endPoint x: 499, endPoint y: 462, distance: 517.1
click at [499, 462] on p "Meta Tags: Title Tag: Discover the Best Sports Headphones | [PERSON_NAME] Meta …" at bounding box center [711, 495] width 680 height 101
copy p "Shop the best sports headphones at [PERSON_NAME]. Explore wireless, sweatproof,…"
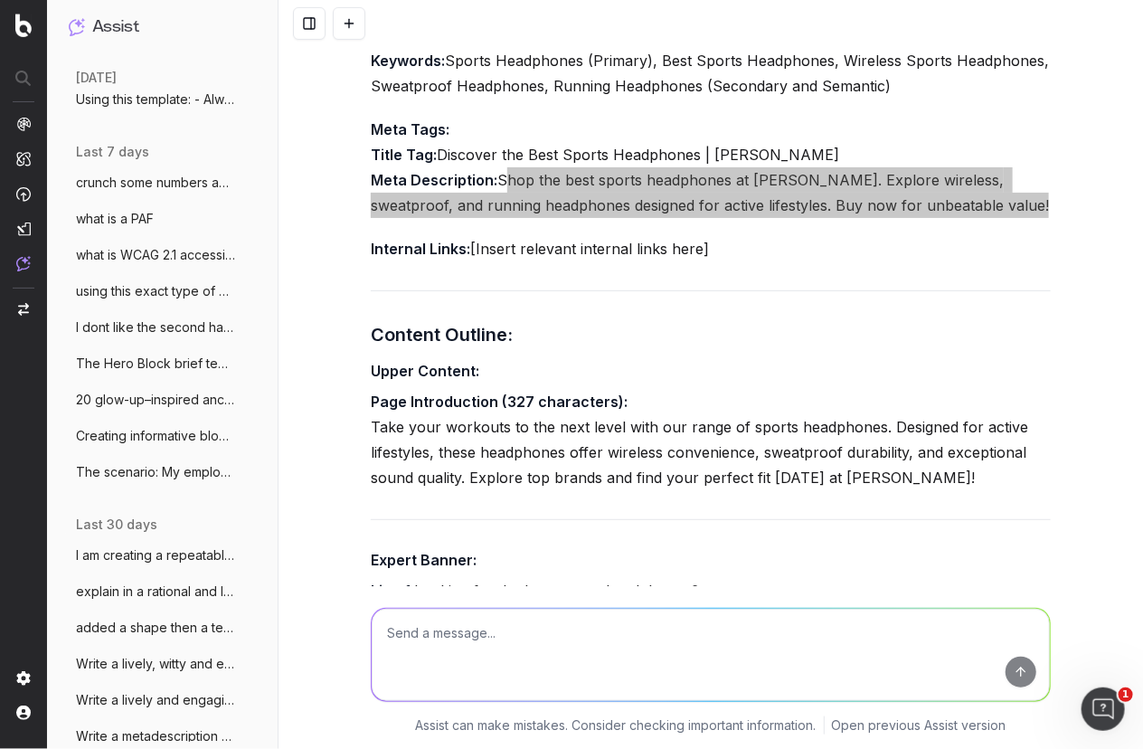
scroll to position [2791, 0]
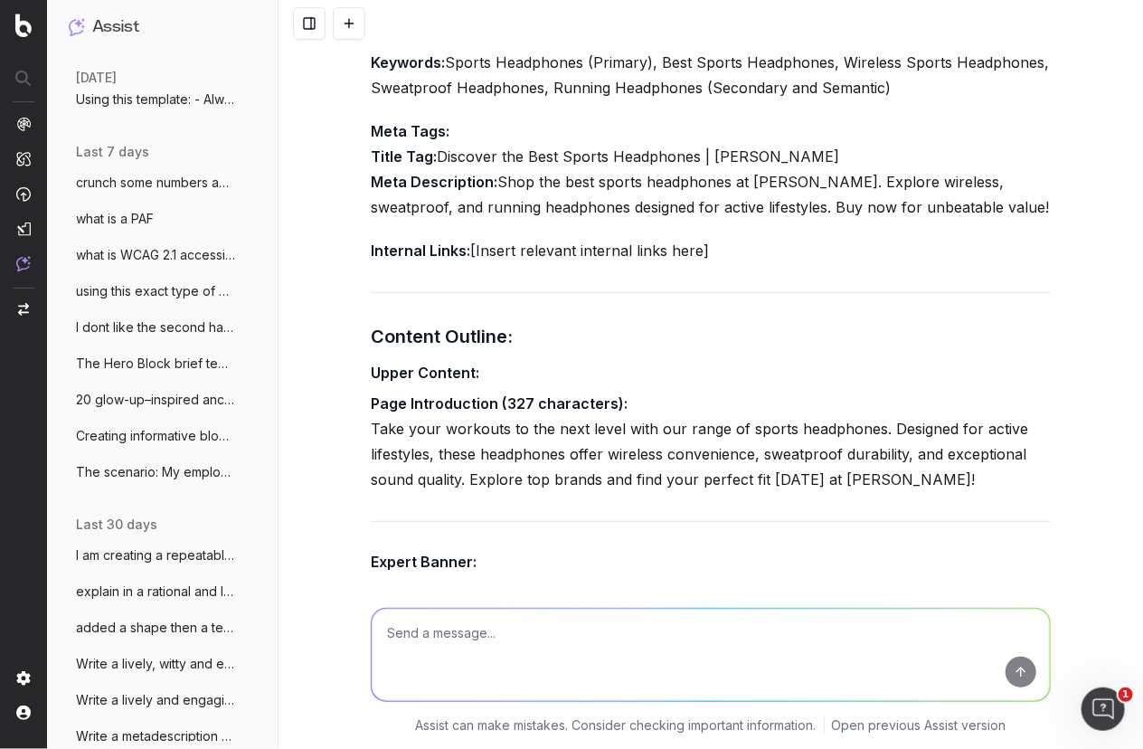
click at [841, 391] on p "Page Introduction (327 characters): Take your workouts to the next level with o…" at bounding box center [711, 441] width 680 height 101
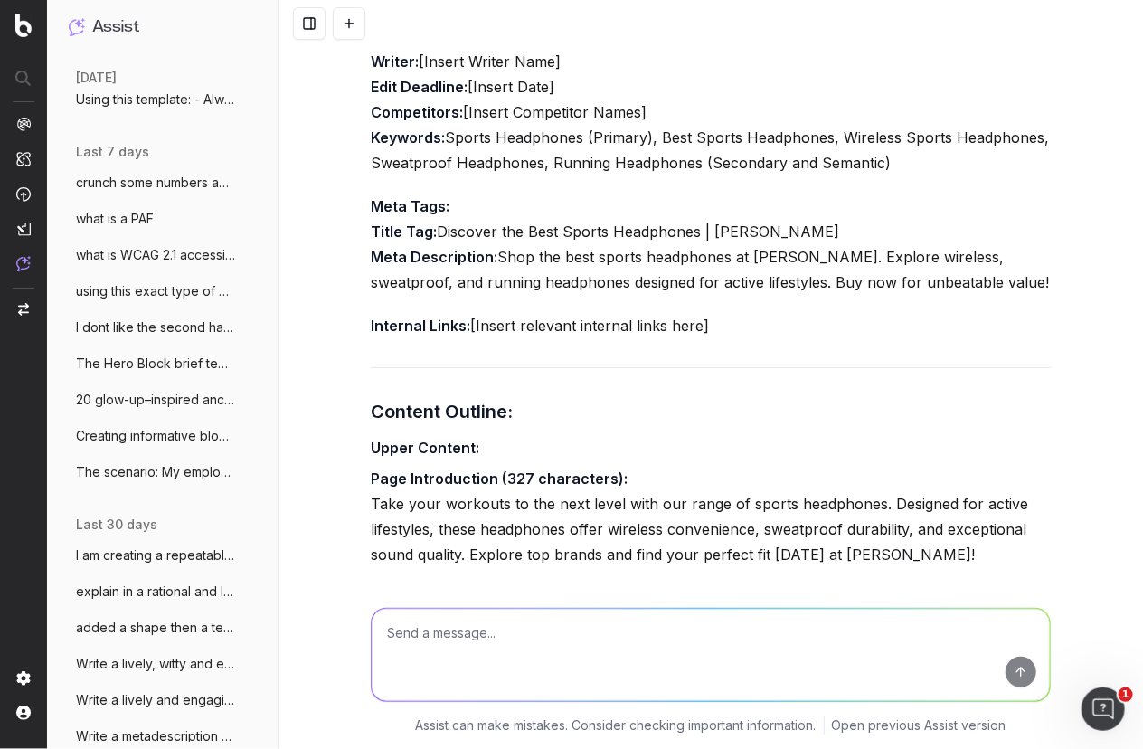
scroll to position [2715, 0]
click at [410, 627] on textarea at bounding box center [711, 655] width 678 height 92
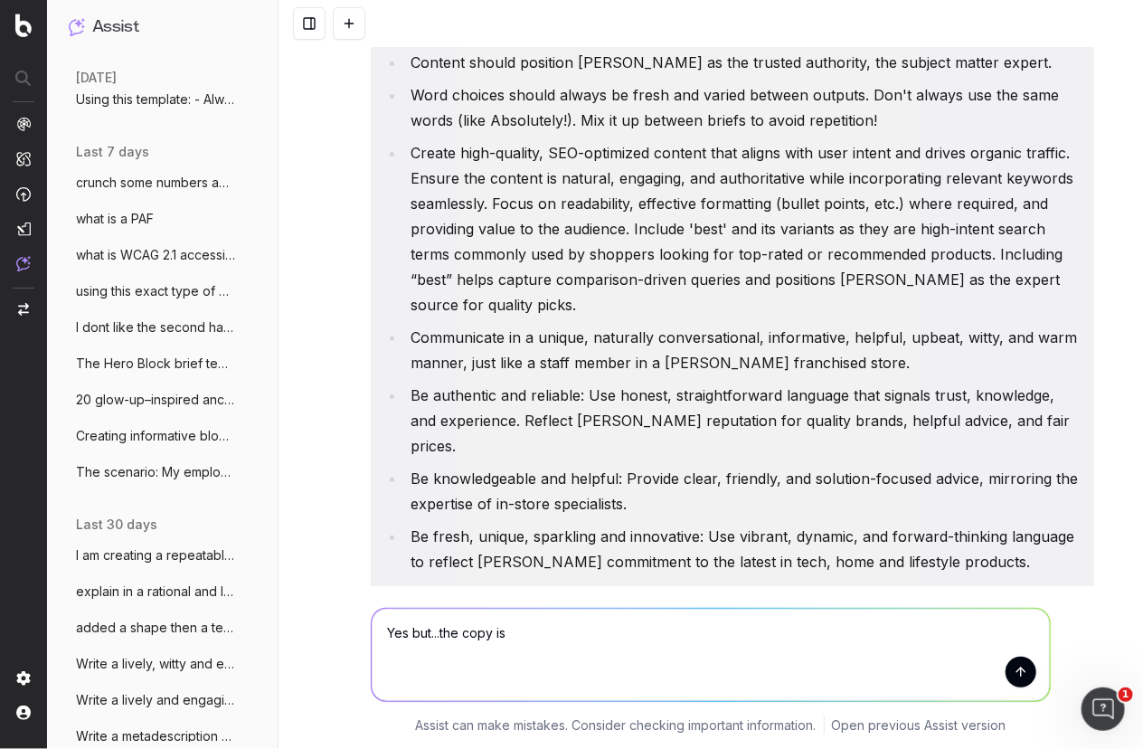
scroll to position [69, 0]
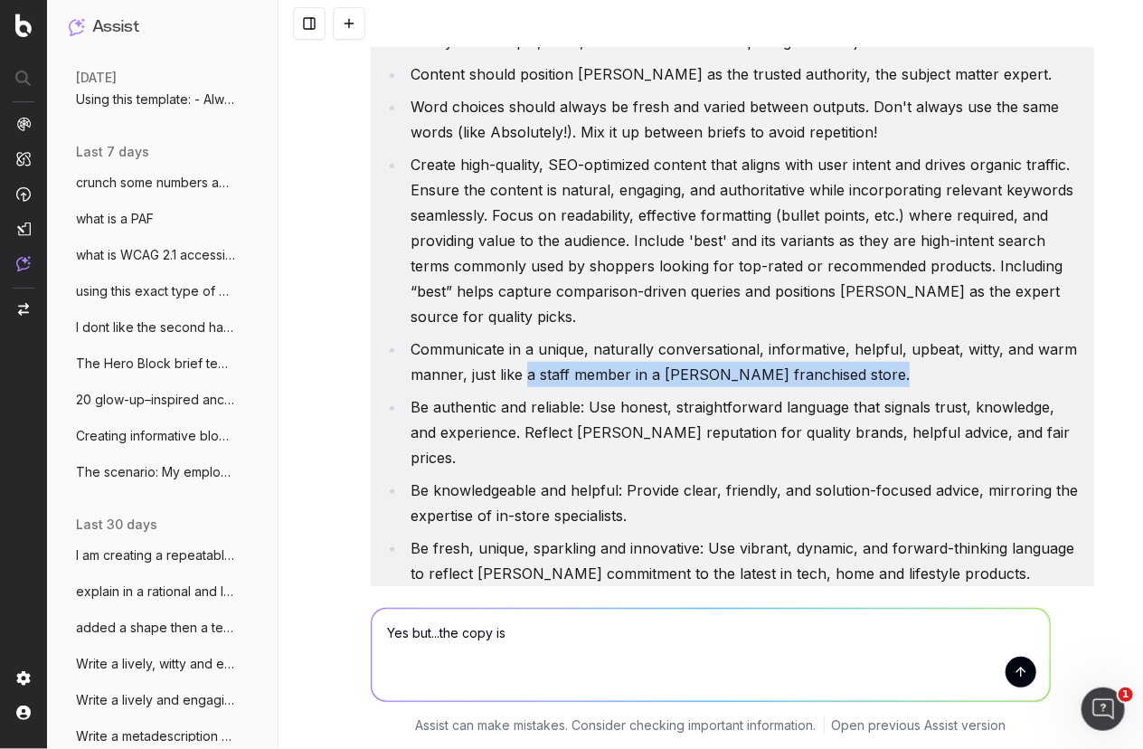
drag, startPoint x: 890, startPoint y: 373, endPoint x: 529, endPoint y: 362, distance: 361.1
click at [529, 362] on li "Communicate in a unique, naturally conversational, informative, helpful, upbeat…" at bounding box center [744, 361] width 678 height 51
drag, startPoint x: 1006, startPoint y: 542, endPoint x: 431, endPoint y: 519, distance: 574.8
click at [431, 535] on li "Be fresh, unique, sparkling and innovative: Use vibrant, dynamic, and forward-t…" at bounding box center [744, 560] width 678 height 51
copy li "fresh, unique, sparkling and innovative: Use vibrant, dynamic, and forward-thin…"
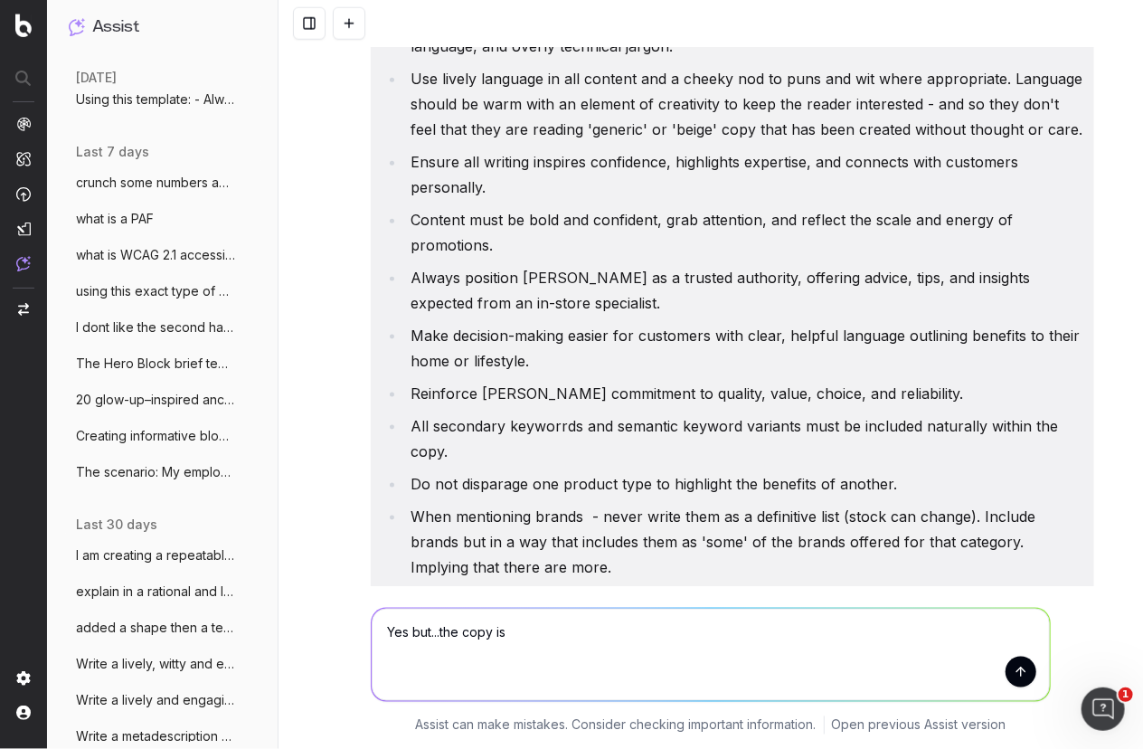
scroll to position [770, 0]
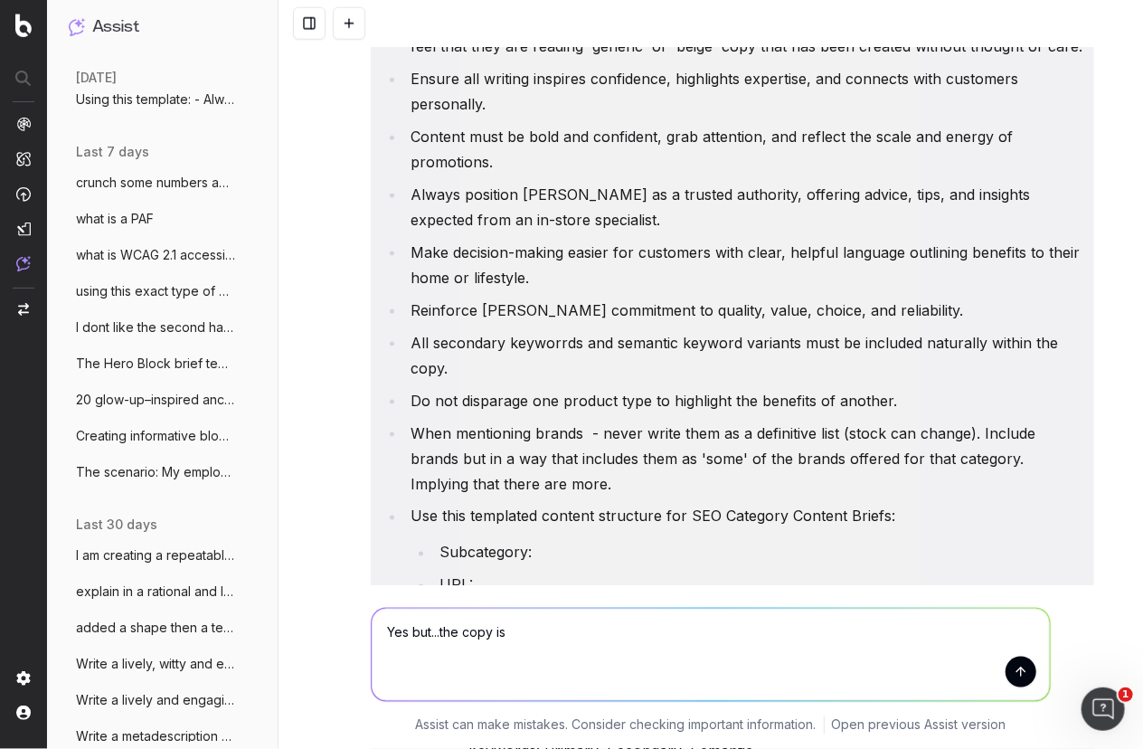
drag, startPoint x: 506, startPoint y: 629, endPoint x: 532, endPoint y: 640, distance: 28.4
click at [500, 633] on textarea "Yes but...the copy is" at bounding box center [711, 655] width 678 height 92
drag, startPoint x: 910, startPoint y: 633, endPoint x: 908, endPoint y: 648, distance: 14.6
click at [909, 637] on textarea "Yes but...the copy needs to be less generic. Needs to be more engaging and uniq…" at bounding box center [711, 655] width 678 height 92
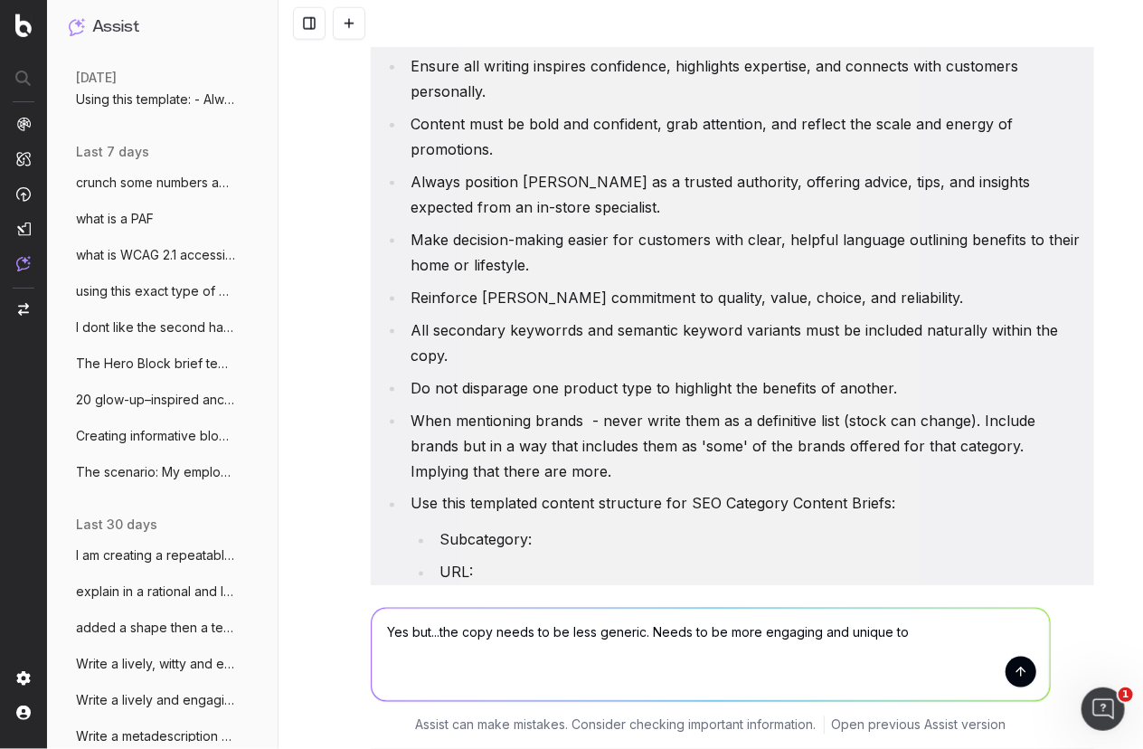
scroll to position [785, 0]
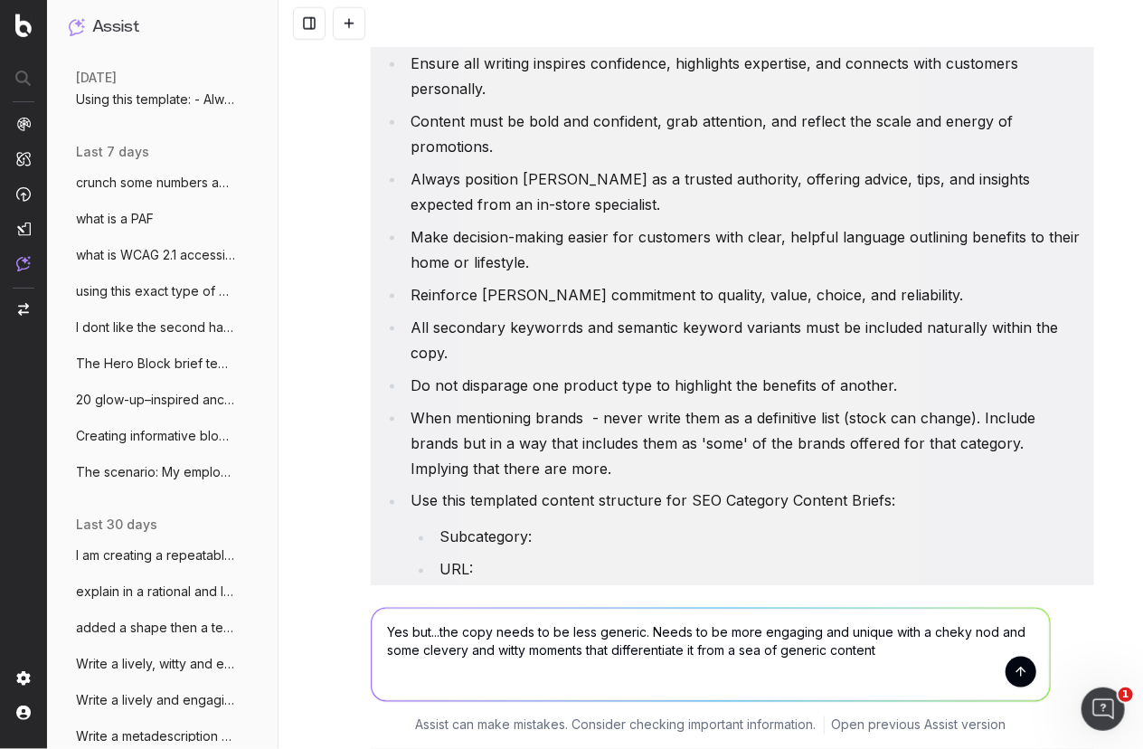
type textarea "Yes but...the copy needs to be less generic. Needs to be more engaging and uniq…"
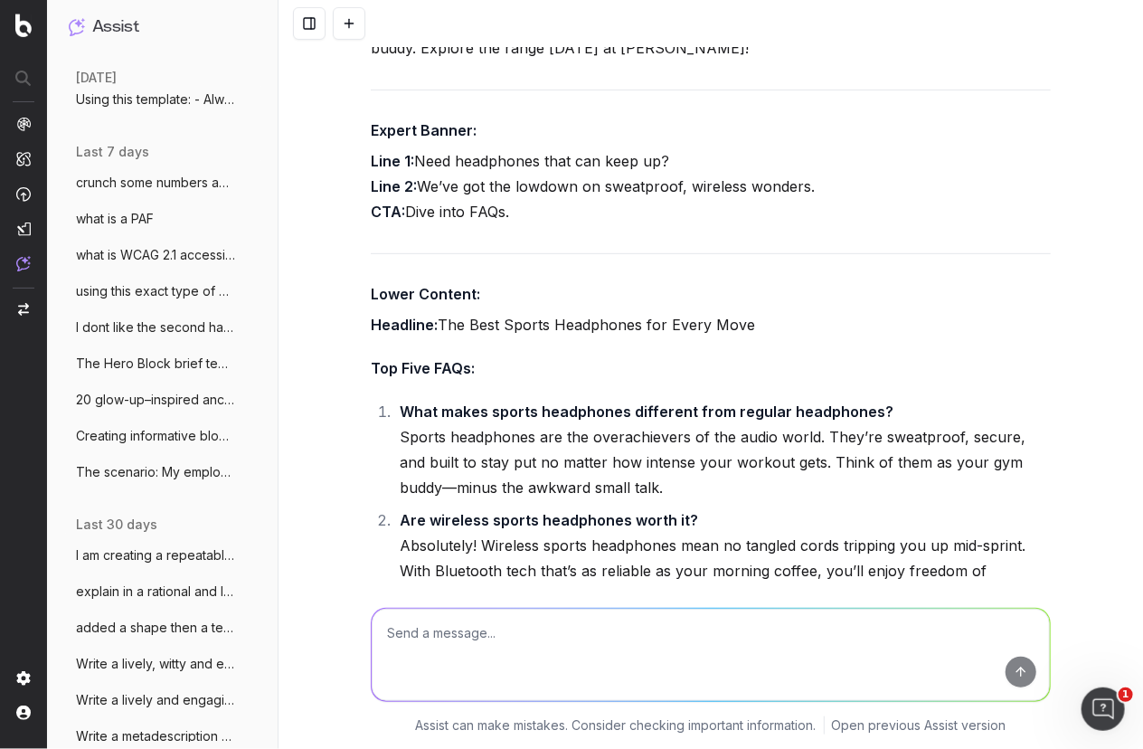
scroll to position [5352, 0]
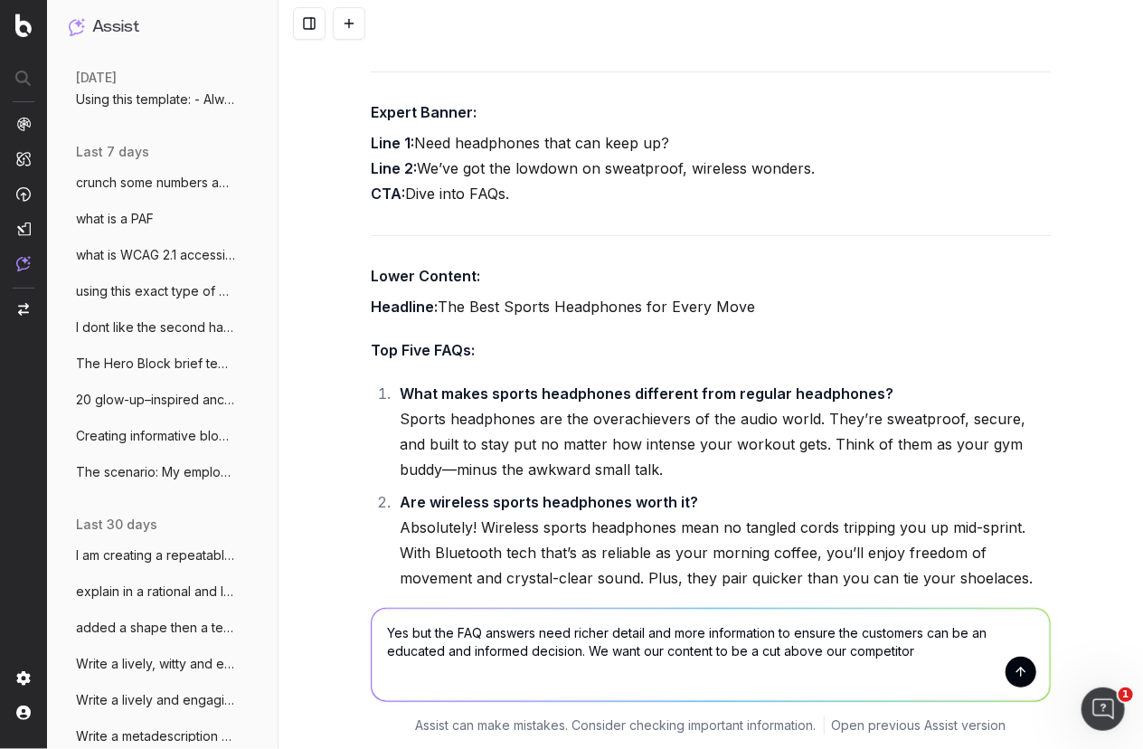
type textarea "Yes but the FAQ answers need richer detail and more information to ensure the c…"
